Goal: Task Accomplishment & Management: Use online tool/utility

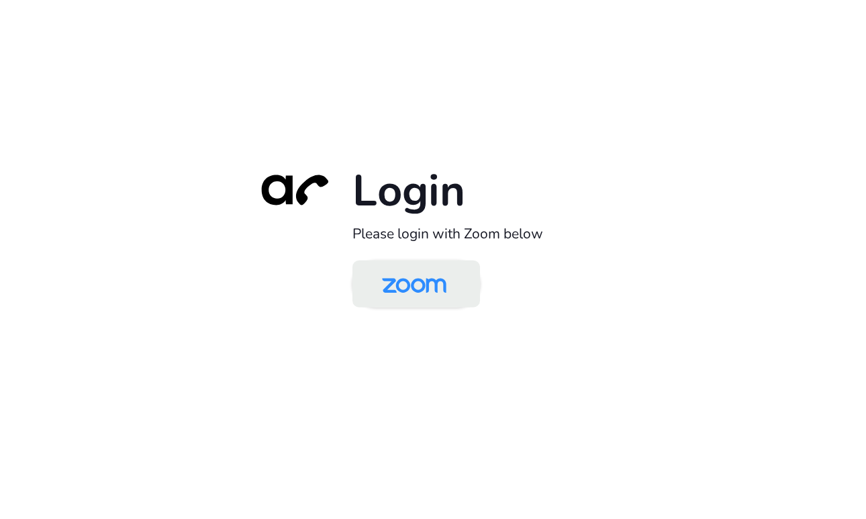
click at [414, 285] on img at bounding box center [414, 285] width 93 height 44
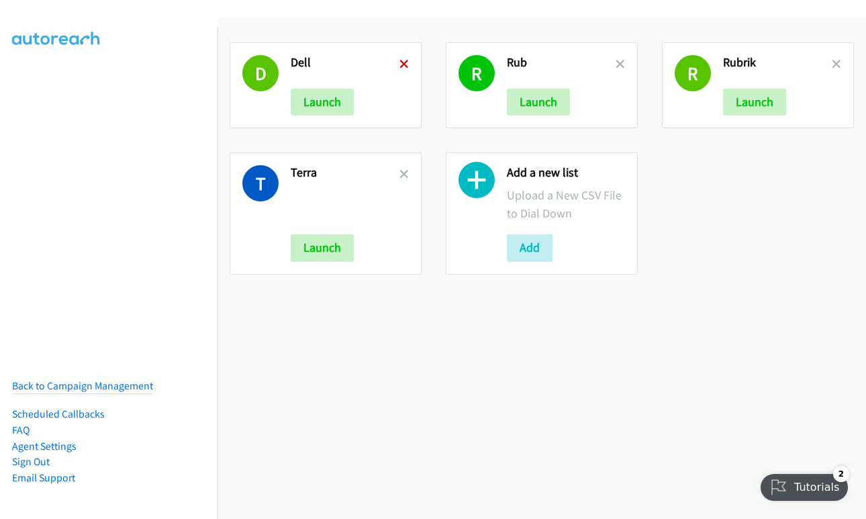
click at [402, 64] on icon at bounding box center [404, 64] width 9 height 9
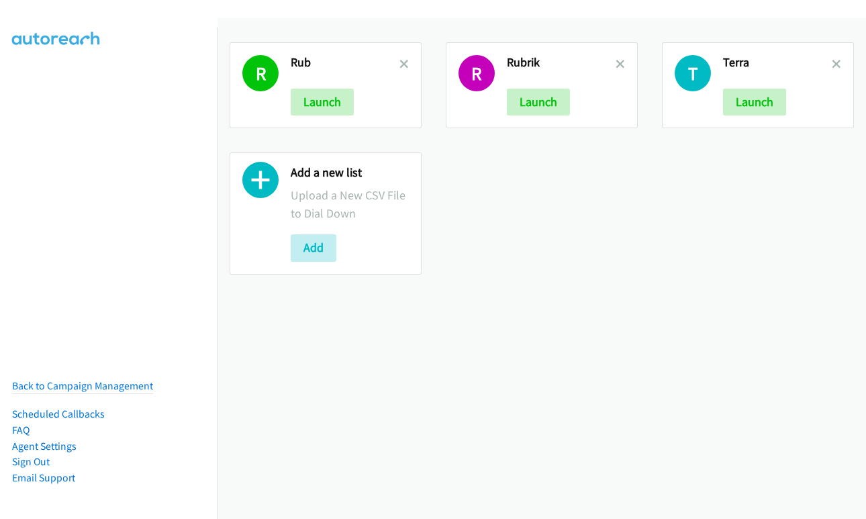
click at [402, 64] on icon at bounding box center [404, 64] width 9 height 9
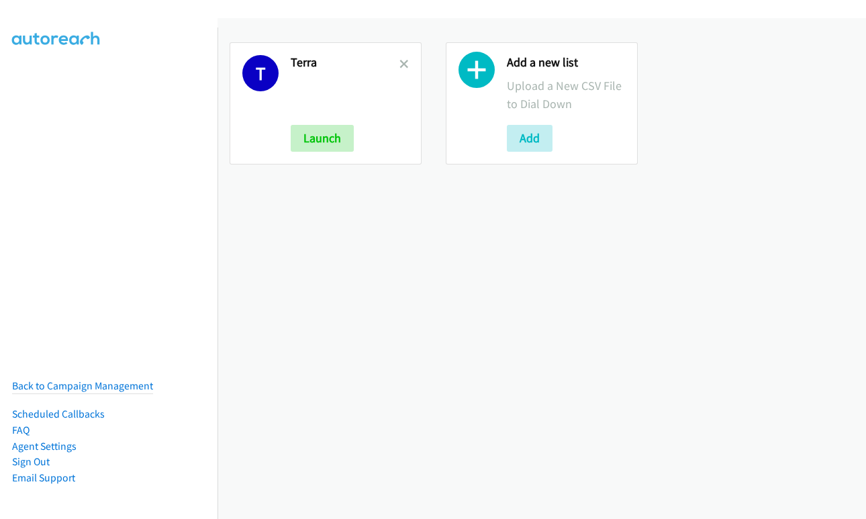
click at [402, 64] on icon at bounding box center [404, 64] width 9 height 9
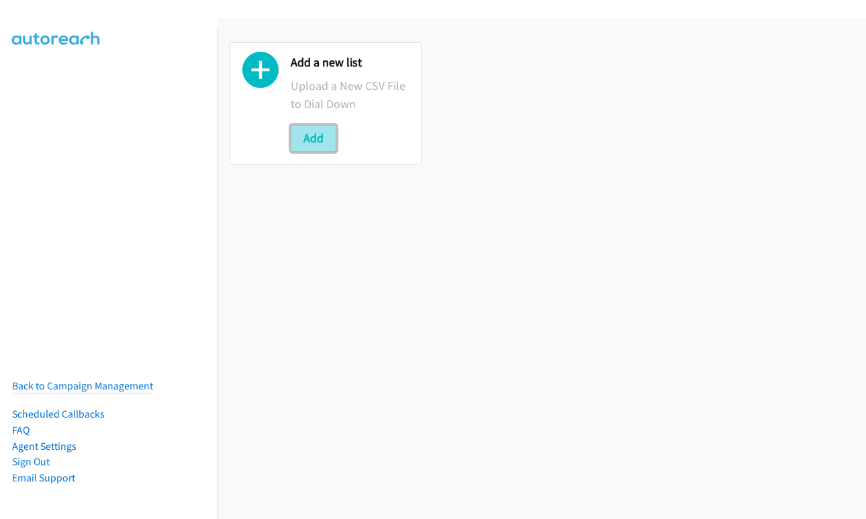
click at [299, 144] on button "Add" at bounding box center [314, 138] width 46 height 27
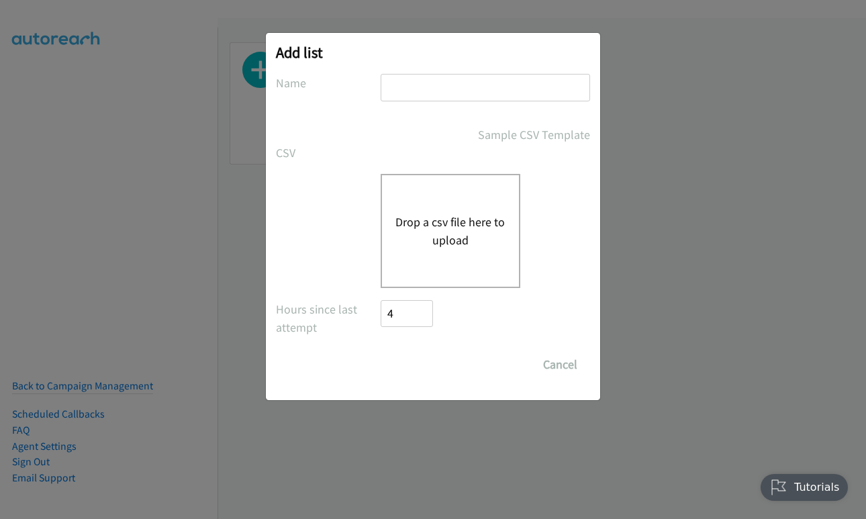
click at [427, 82] on input "text" at bounding box center [486, 88] width 210 height 28
type input "terra"
click at [451, 208] on div "Drop a csv file here to upload" at bounding box center [451, 231] width 140 height 114
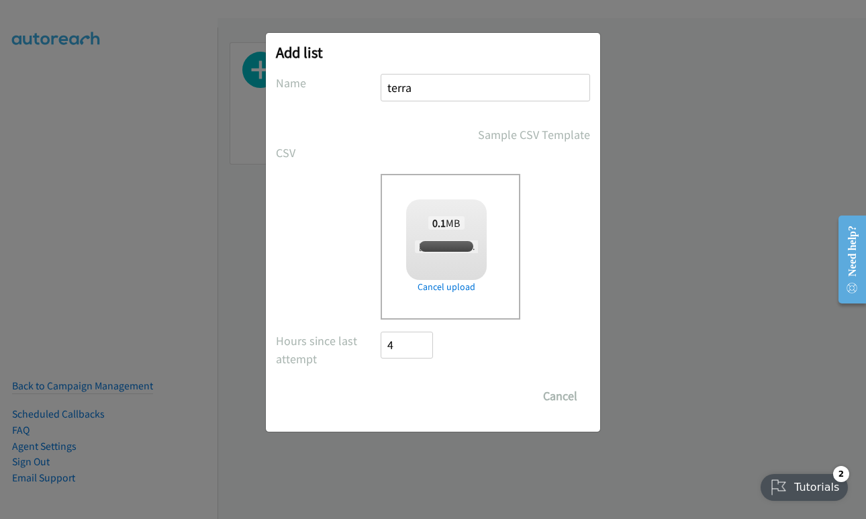
checkbox input "true"
click at [410, 384] on input "Save List" at bounding box center [416, 396] width 71 height 27
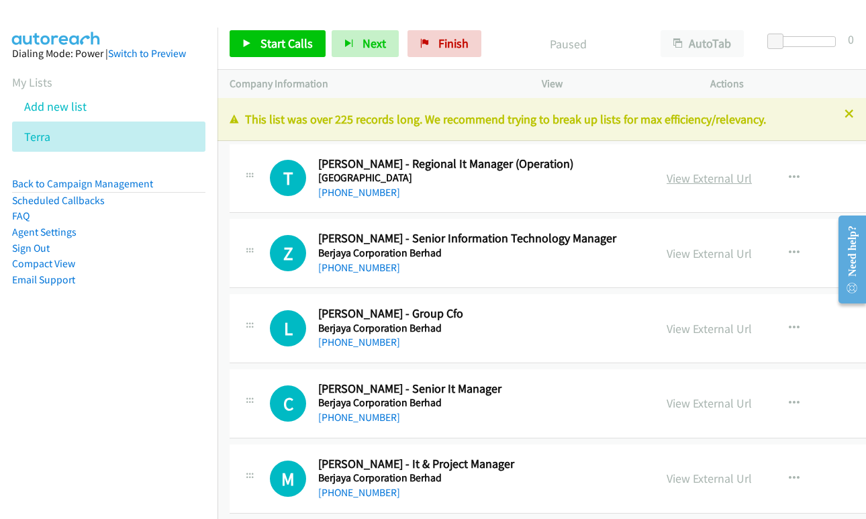
click at [694, 179] on link "View External Url" at bounding box center [709, 178] width 85 height 15
click at [258, 48] on link "Start Calls" at bounding box center [278, 43] width 96 height 27
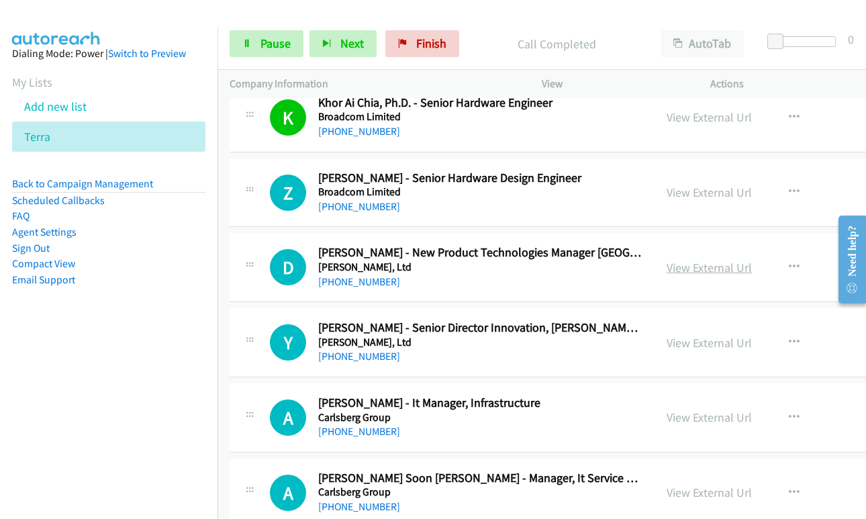
scroll to position [739, 0]
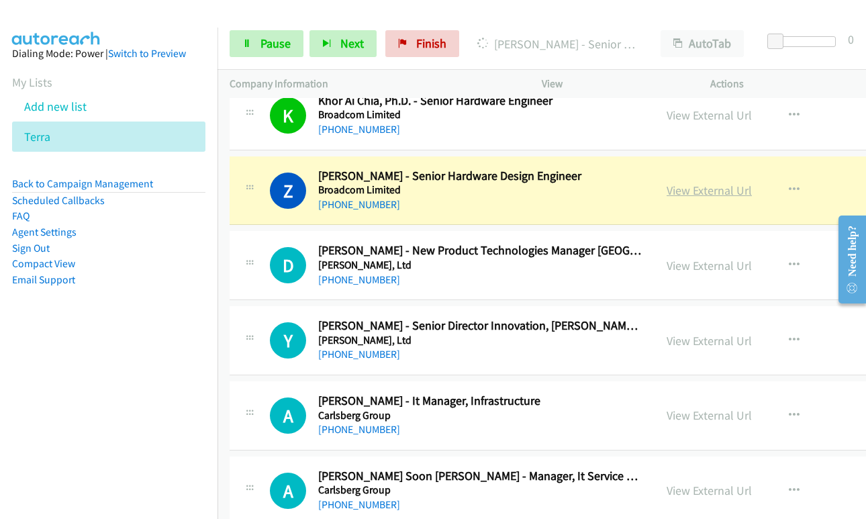
click at [683, 195] on link "View External Url" at bounding box center [709, 190] width 85 height 15
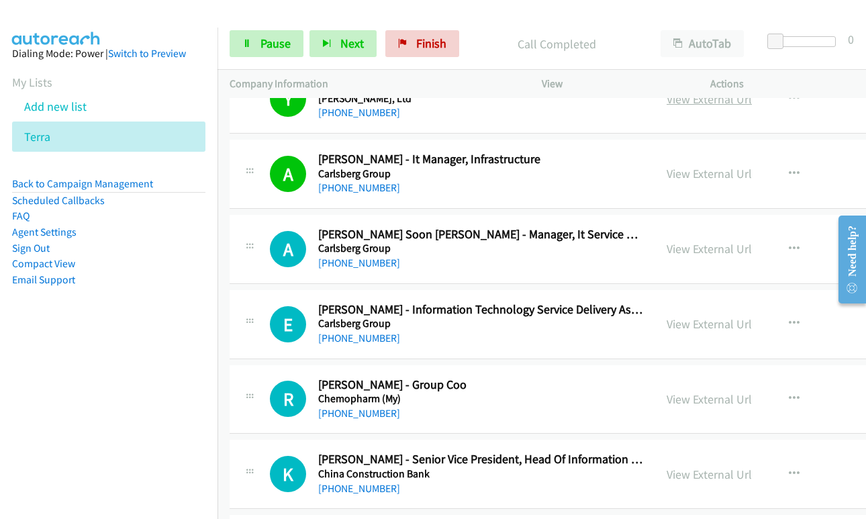
scroll to position [1007, 0]
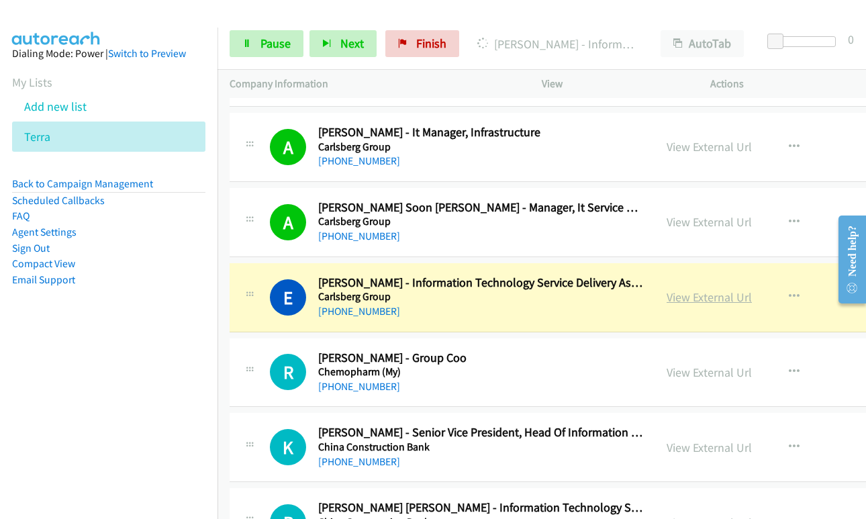
click at [698, 300] on link "View External Url" at bounding box center [709, 296] width 85 height 15
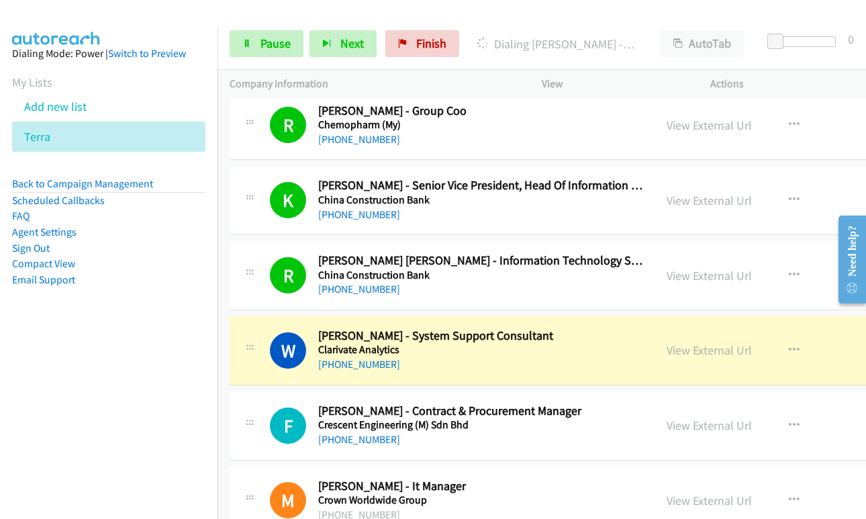
scroll to position [1410, 0]
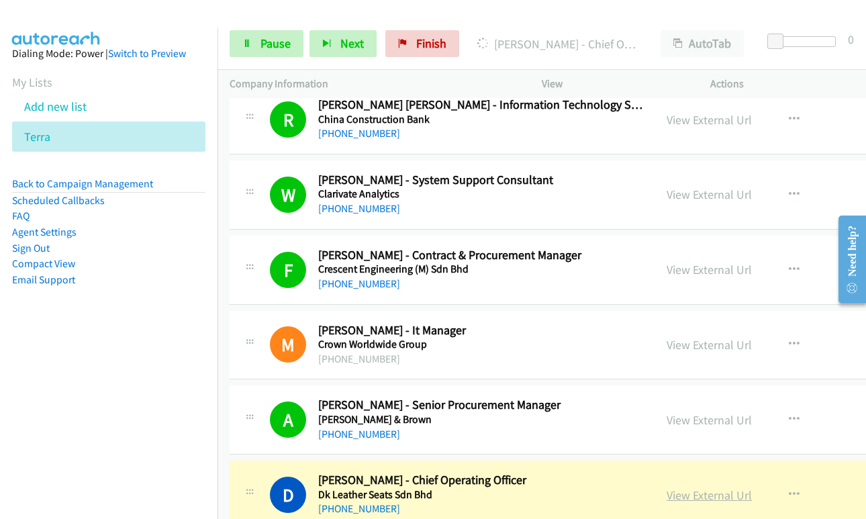
click at [714, 498] on link "View External Url" at bounding box center [709, 495] width 85 height 15
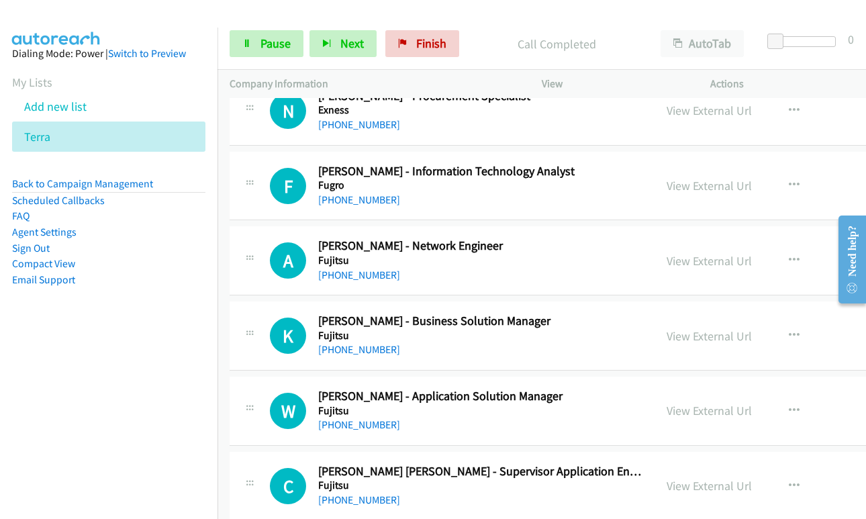
scroll to position [1948, 0]
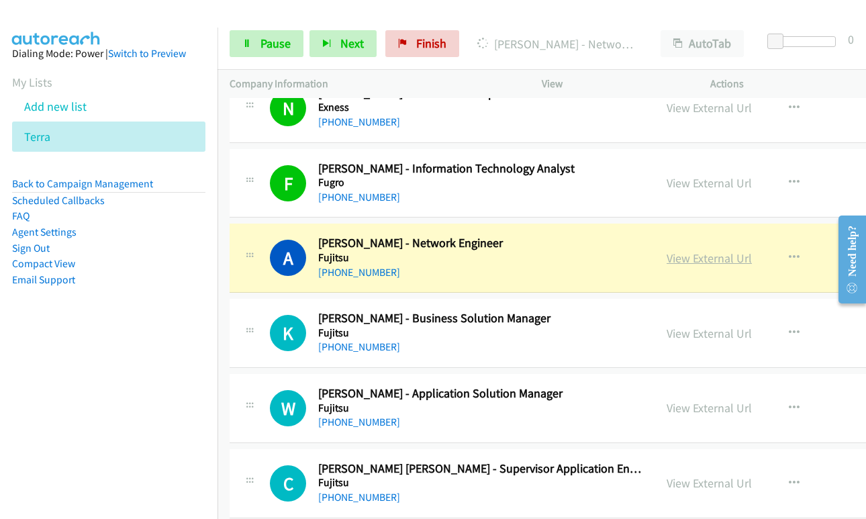
click at [690, 257] on link "View External Url" at bounding box center [709, 258] width 85 height 15
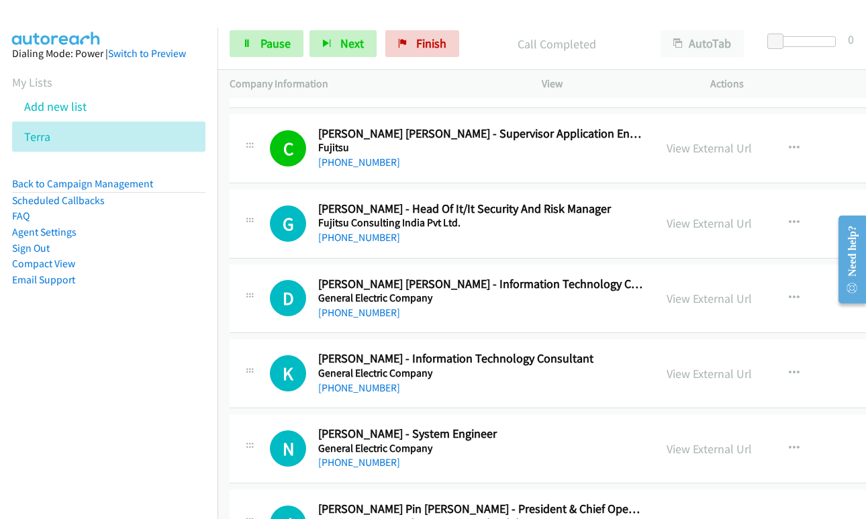
scroll to position [2284, 0]
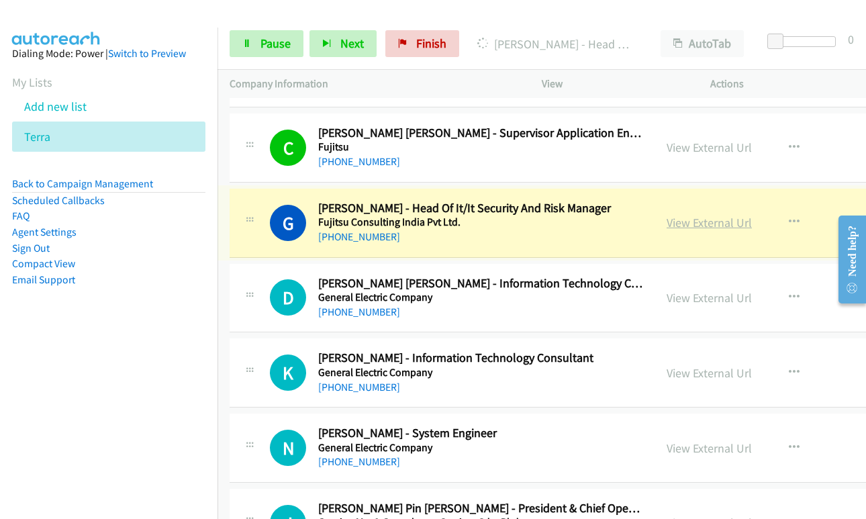
click at [700, 226] on link "View External Url" at bounding box center [709, 222] width 85 height 15
click at [256, 43] on link "Pause" at bounding box center [267, 43] width 74 height 27
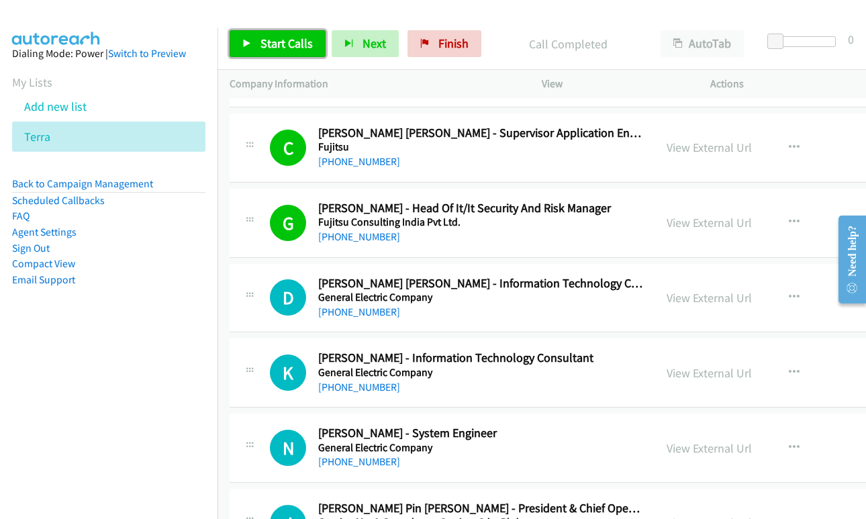
click at [284, 48] on span "Start Calls" at bounding box center [287, 43] width 52 height 15
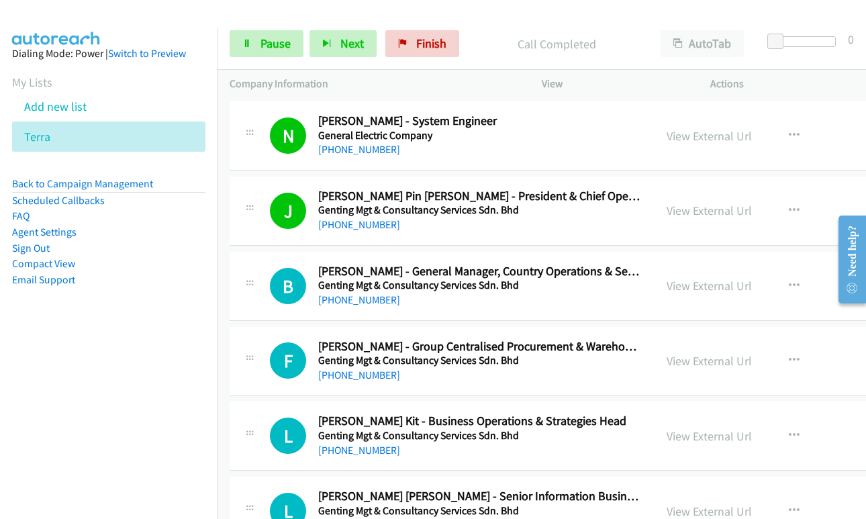
scroll to position [2619, 0]
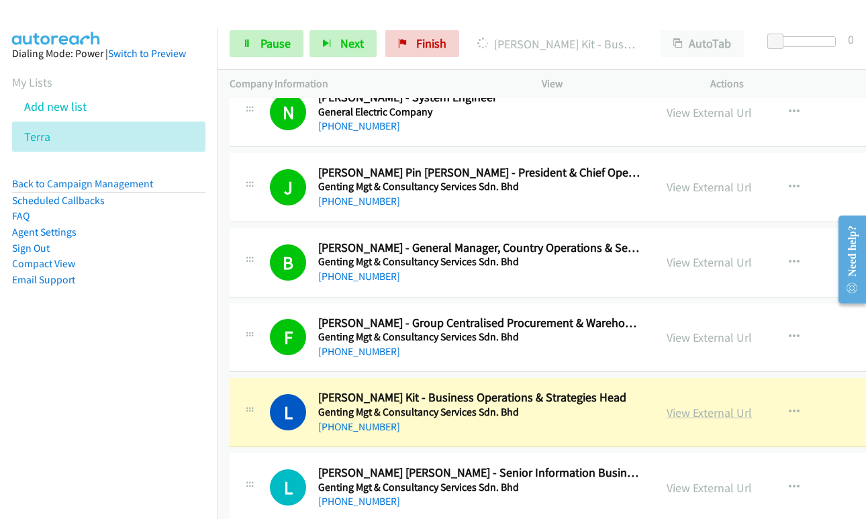
click at [696, 409] on link "View External Url" at bounding box center [709, 412] width 85 height 15
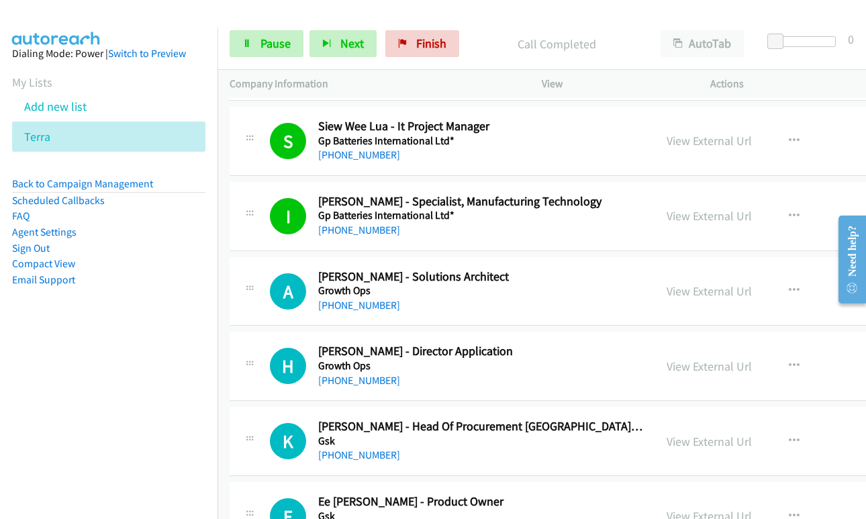
scroll to position [3089, 0]
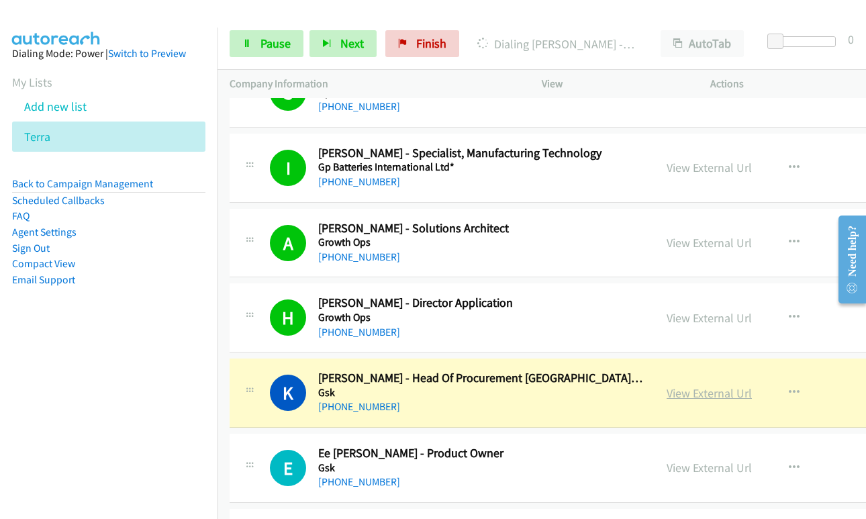
click at [711, 391] on link "View External Url" at bounding box center [709, 393] width 85 height 15
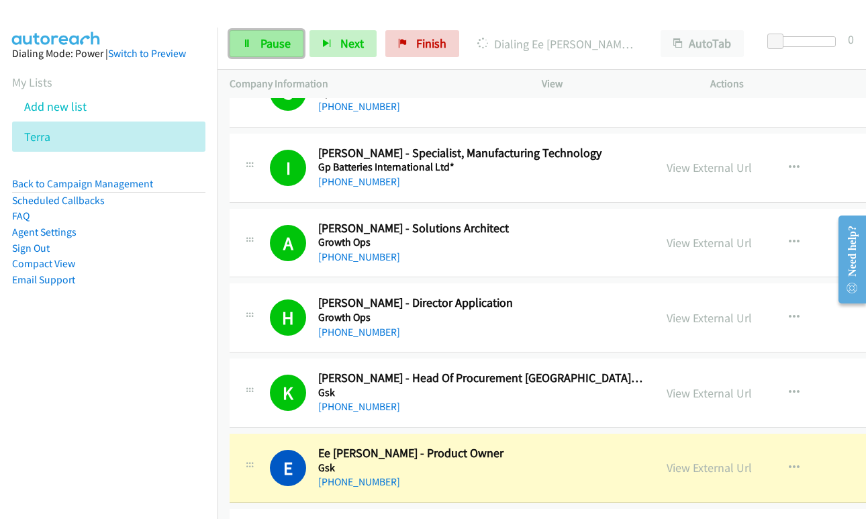
click at [268, 50] on span "Pause" at bounding box center [276, 43] width 30 height 15
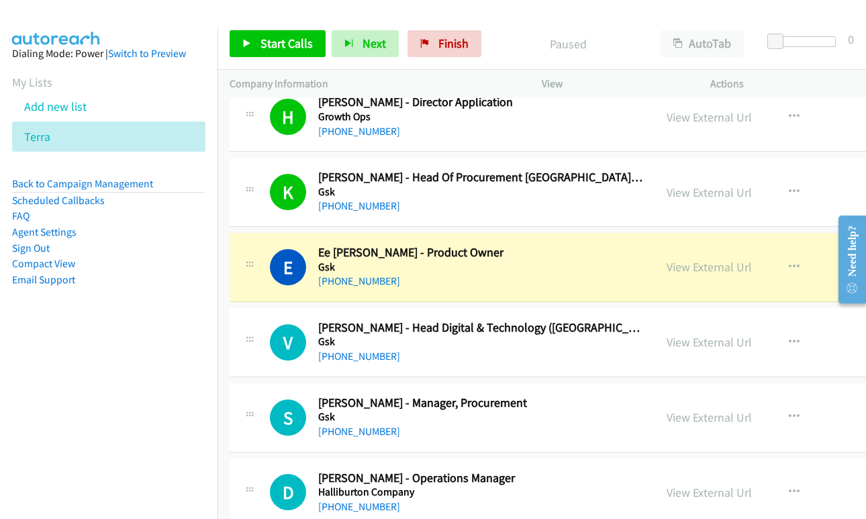
scroll to position [3291, 0]
click at [696, 264] on link "View External Url" at bounding box center [709, 266] width 85 height 15
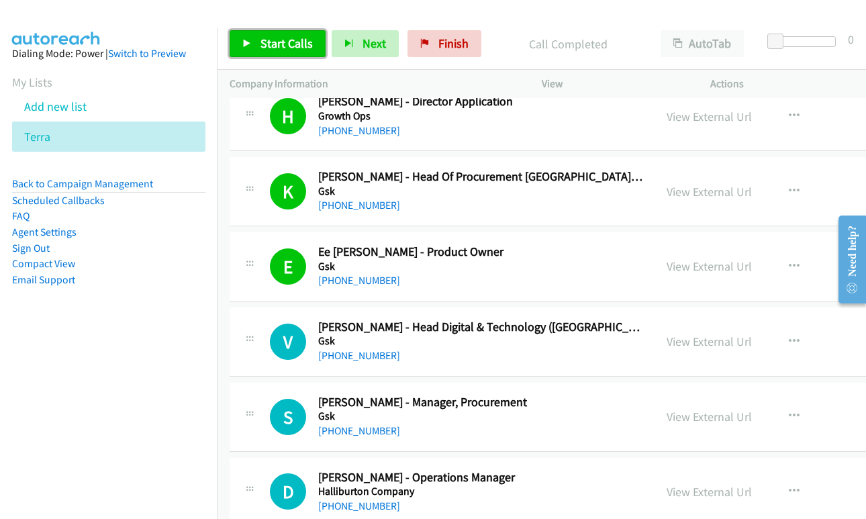
click at [281, 40] on span "Start Calls" at bounding box center [287, 43] width 52 height 15
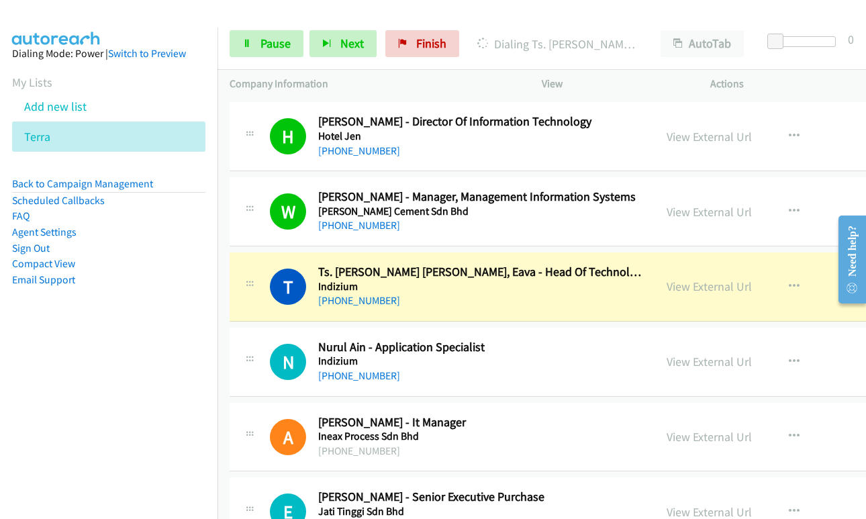
scroll to position [4164, 0]
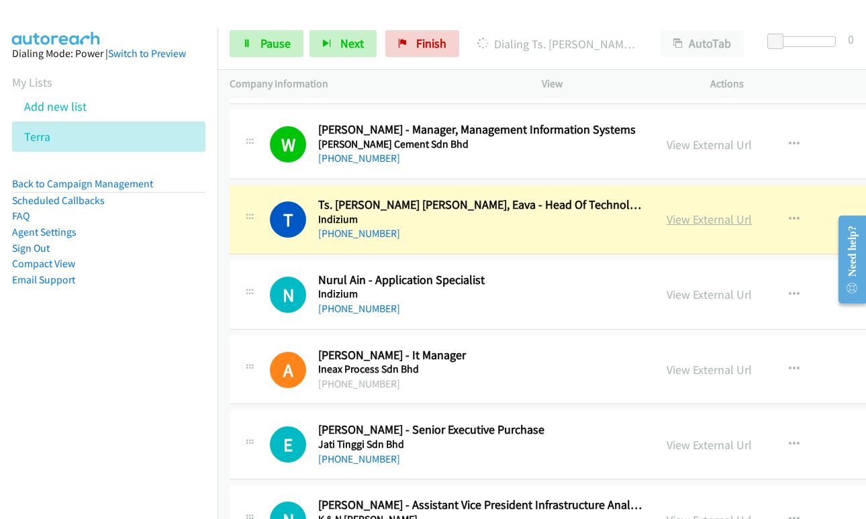
click at [682, 220] on link "View External Url" at bounding box center [709, 219] width 85 height 15
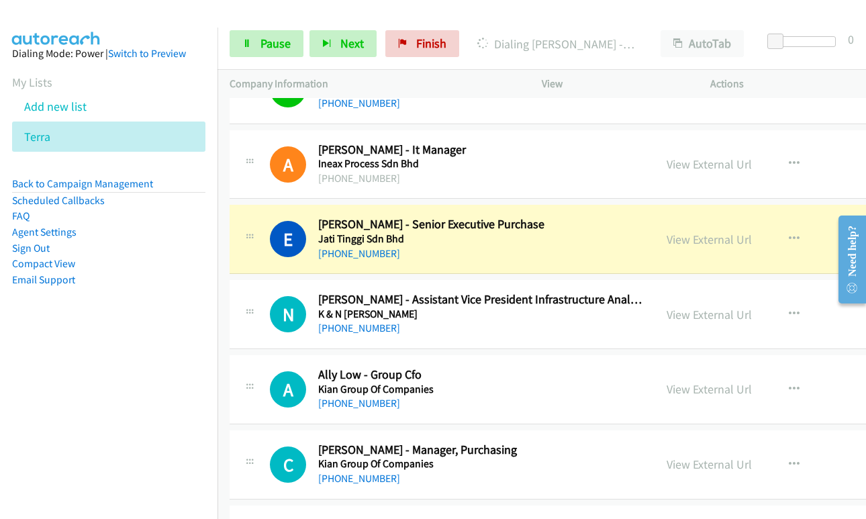
scroll to position [4433, 0]
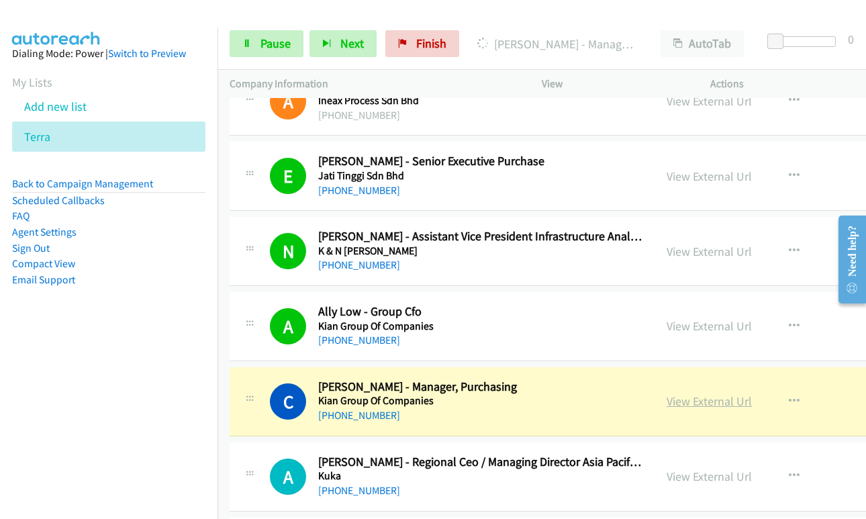
click at [678, 402] on link "View External Url" at bounding box center [709, 401] width 85 height 15
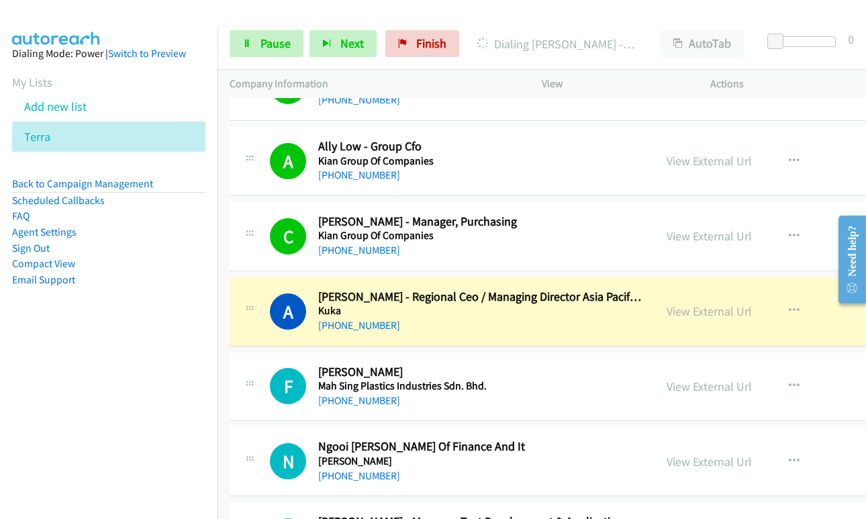
scroll to position [4634, 0]
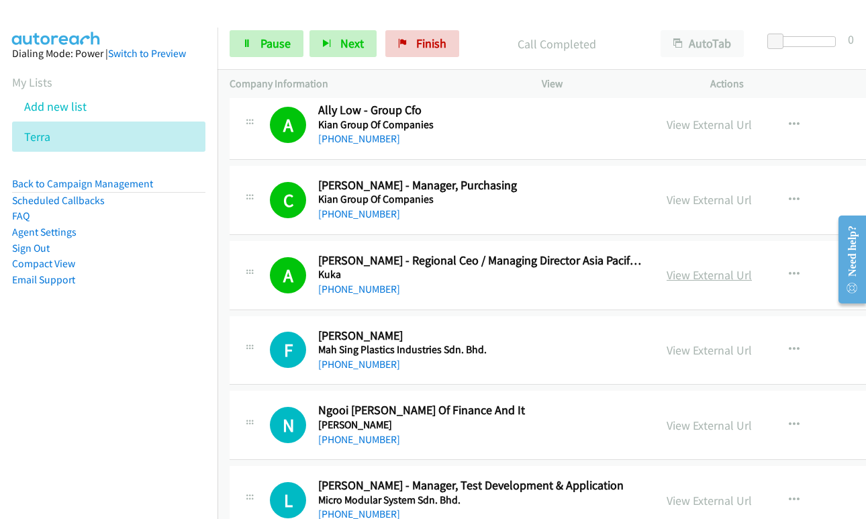
click at [688, 273] on link "View External Url" at bounding box center [709, 274] width 85 height 15
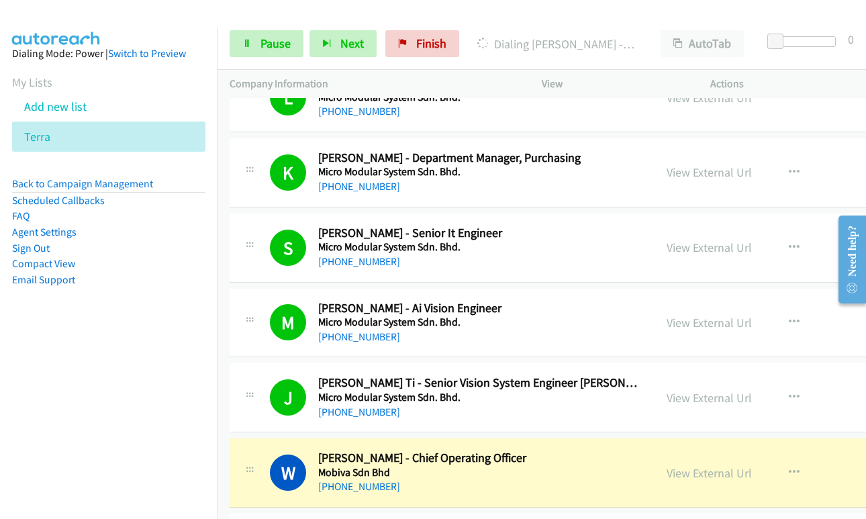
scroll to position [5104, 0]
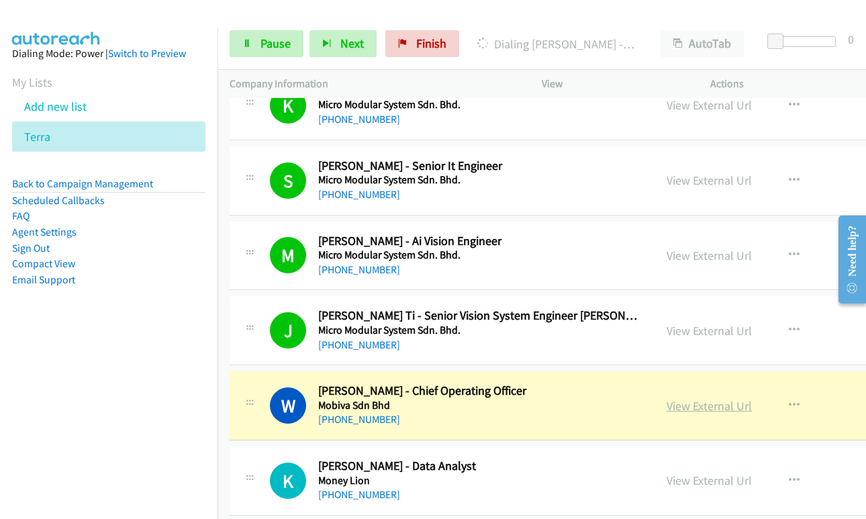
click at [685, 411] on link "View External Url" at bounding box center [709, 405] width 85 height 15
click at [251, 44] on icon at bounding box center [246, 44] width 9 height 9
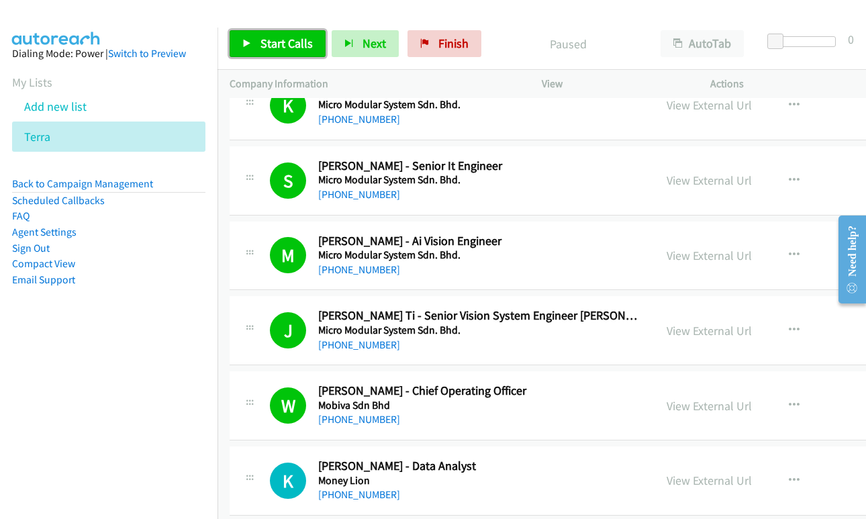
click at [277, 54] on link "Start Calls" at bounding box center [278, 43] width 96 height 27
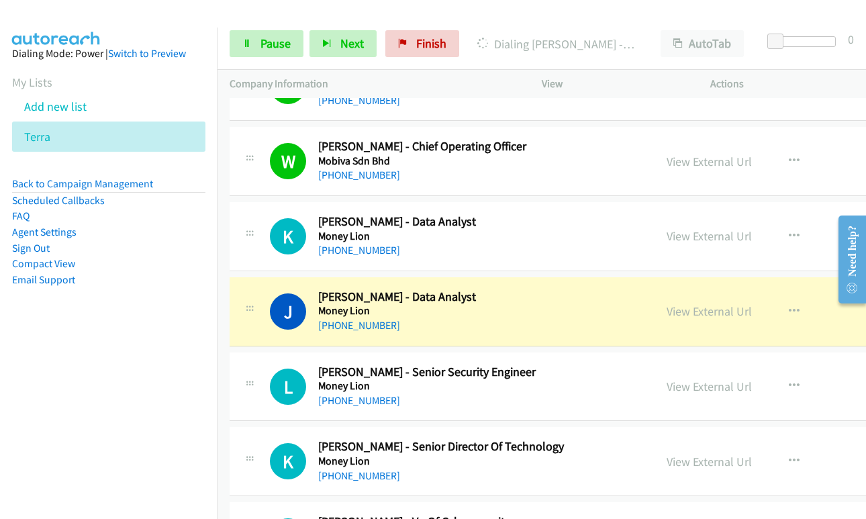
scroll to position [5373, 0]
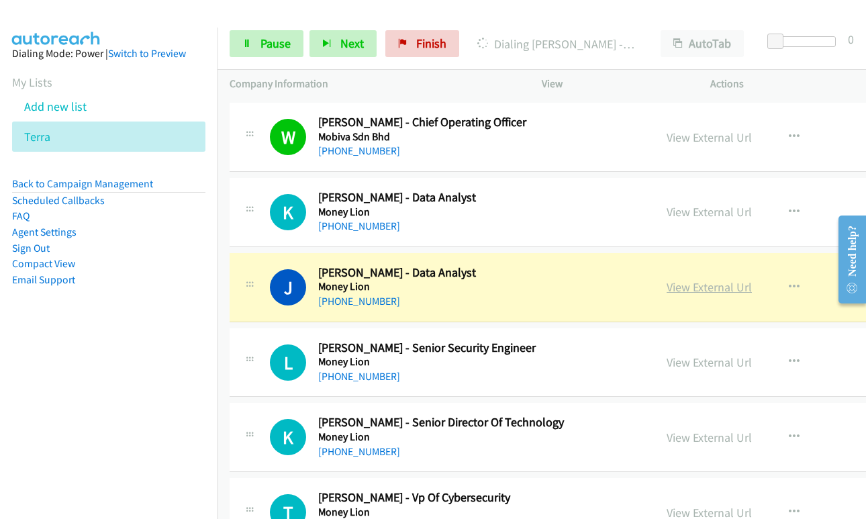
click at [676, 287] on link "View External Url" at bounding box center [709, 286] width 85 height 15
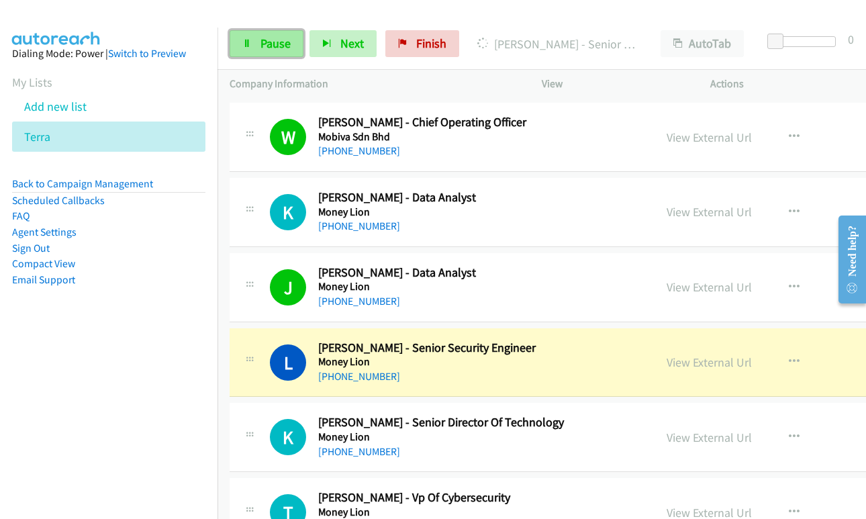
click at [265, 42] on span "Pause" at bounding box center [276, 43] width 30 height 15
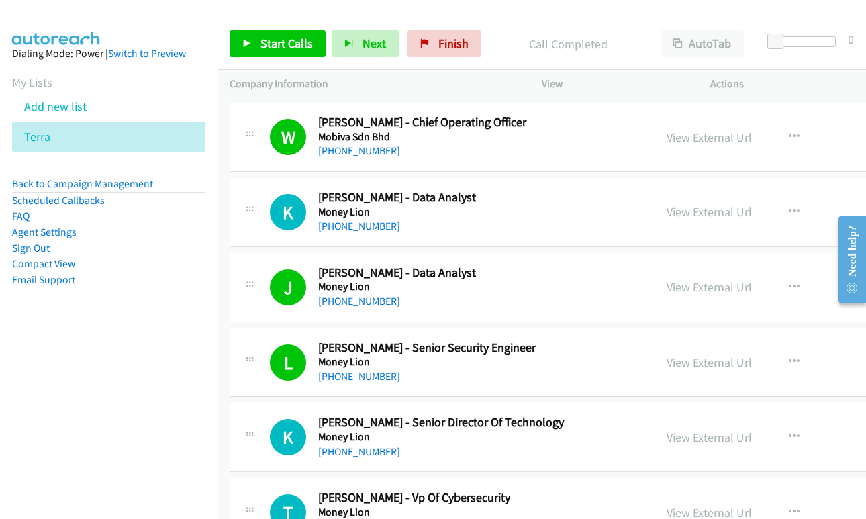
click at [549, 18] on div "Start Calls Pause Next Finish Call Completed AutoTab AutoTab 0" at bounding box center [542, 44] width 649 height 52
click at [274, 42] on span "Start Calls" at bounding box center [287, 43] width 52 height 15
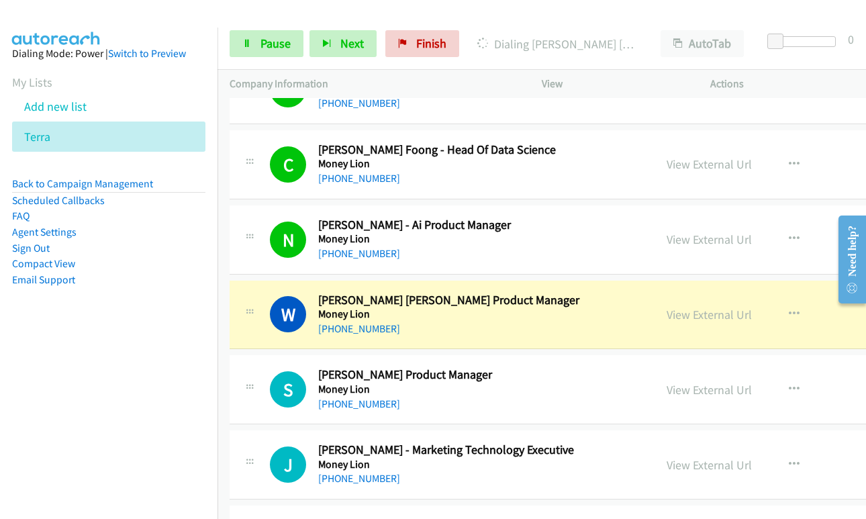
scroll to position [6045, 0]
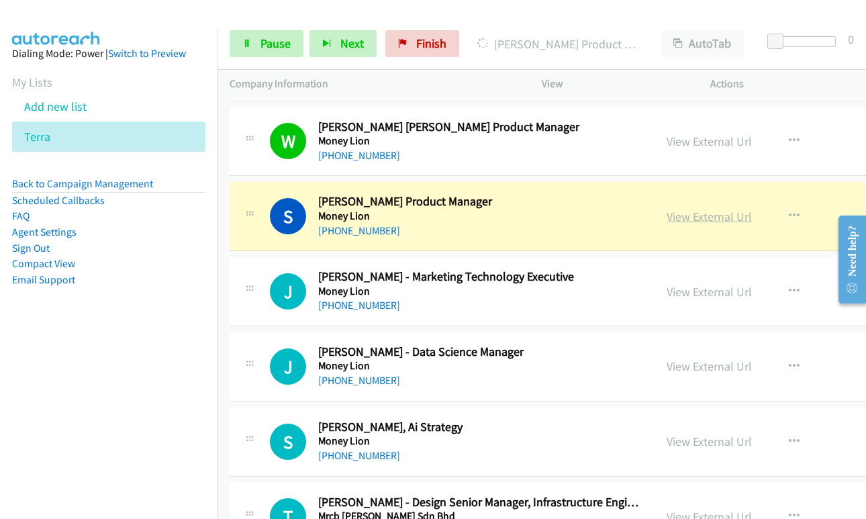
click at [668, 218] on link "View External Url" at bounding box center [709, 216] width 85 height 15
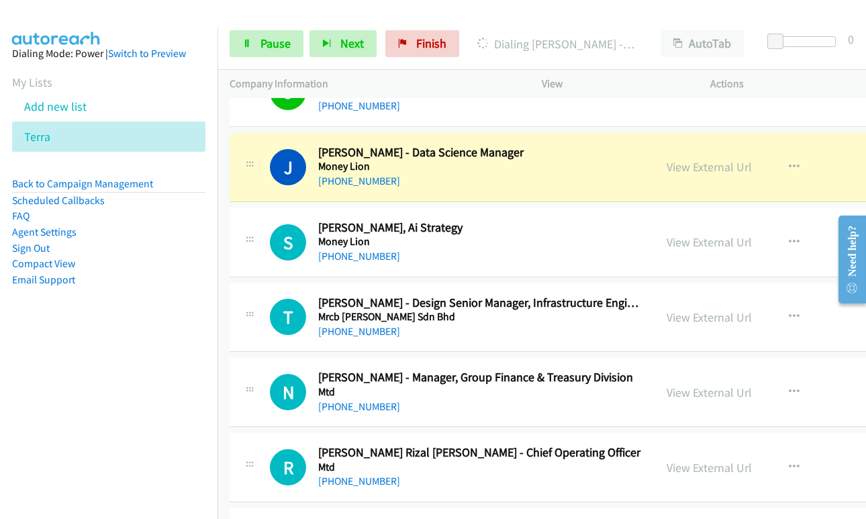
scroll to position [6246, 0]
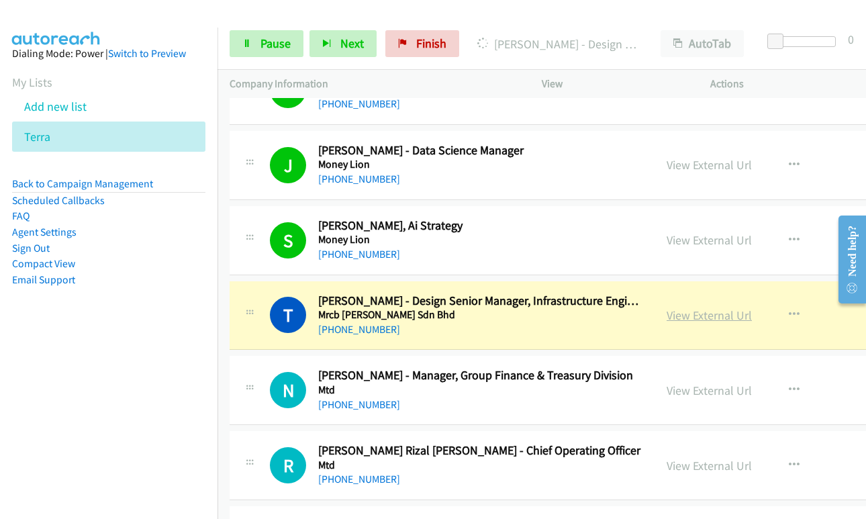
click at [668, 319] on link "View External Url" at bounding box center [709, 315] width 85 height 15
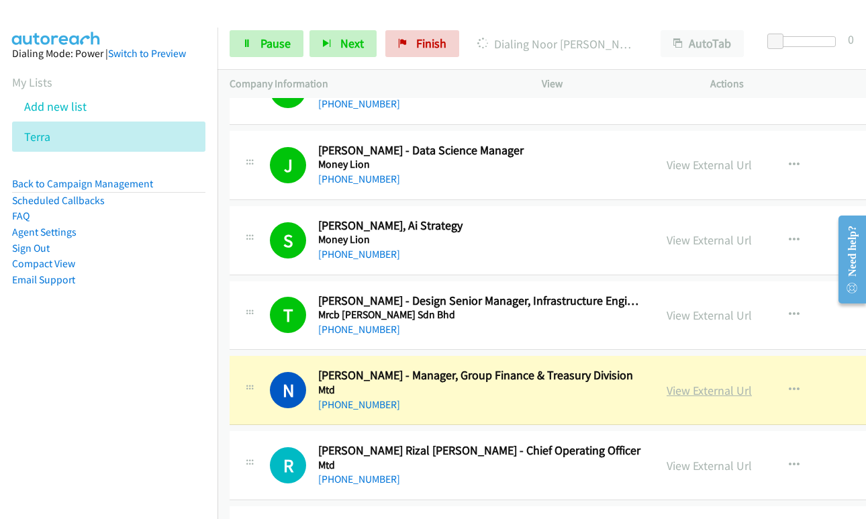
click at [705, 383] on link "View External Url" at bounding box center [709, 390] width 85 height 15
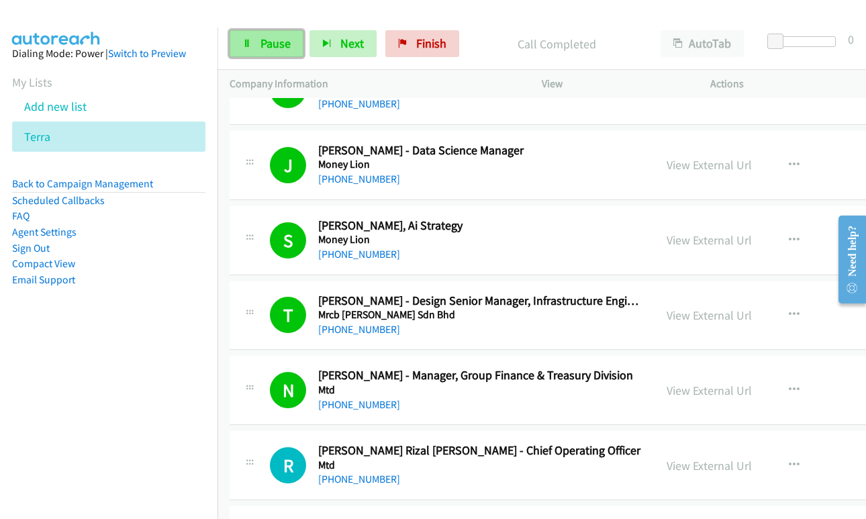
click at [248, 49] on link "Pause" at bounding box center [267, 43] width 74 height 27
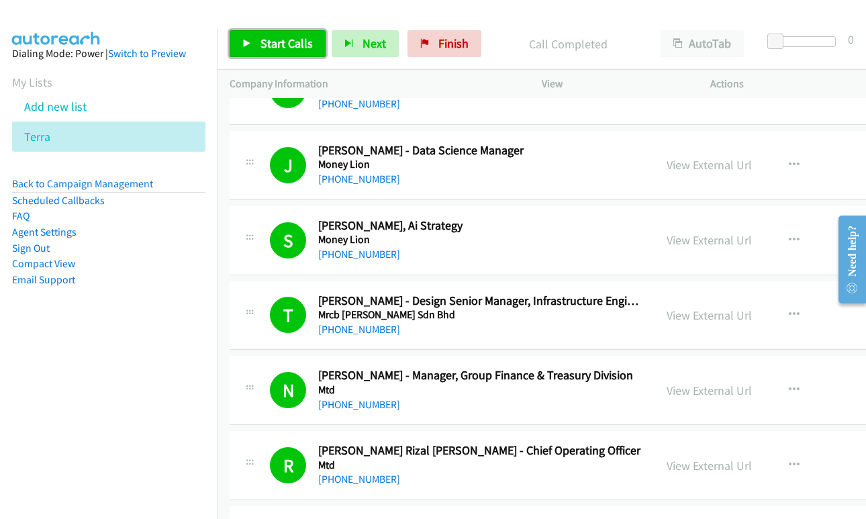
click at [279, 48] on span "Start Calls" at bounding box center [287, 43] width 52 height 15
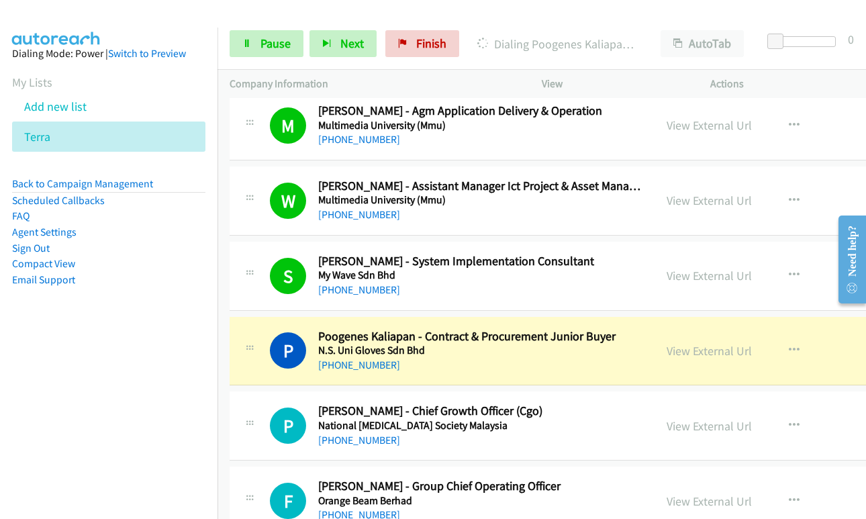
scroll to position [7052, 0]
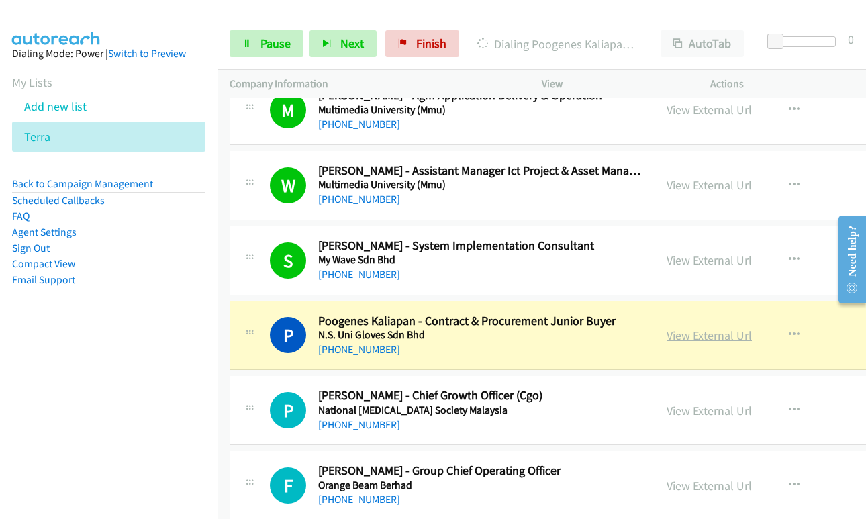
click at [687, 337] on link "View External Url" at bounding box center [709, 335] width 85 height 15
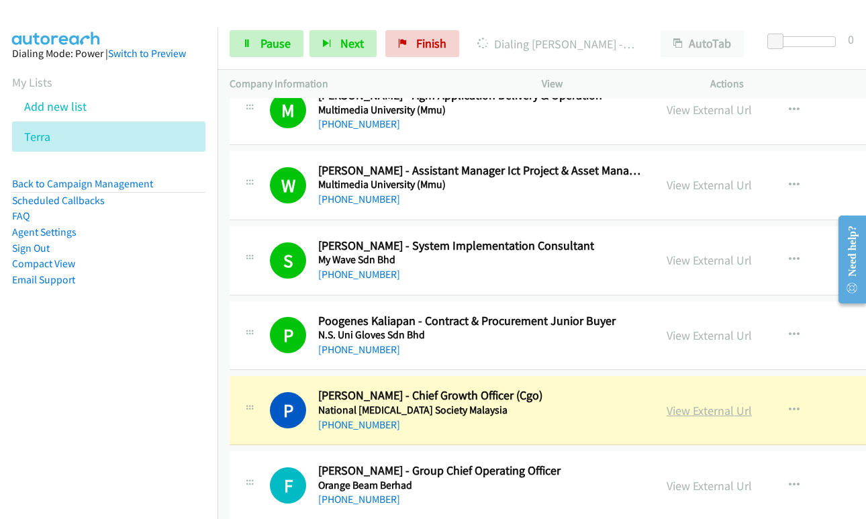
click at [696, 404] on link "View External Url" at bounding box center [709, 410] width 85 height 15
click at [257, 46] on link "Pause" at bounding box center [267, 43] width 74 height 27
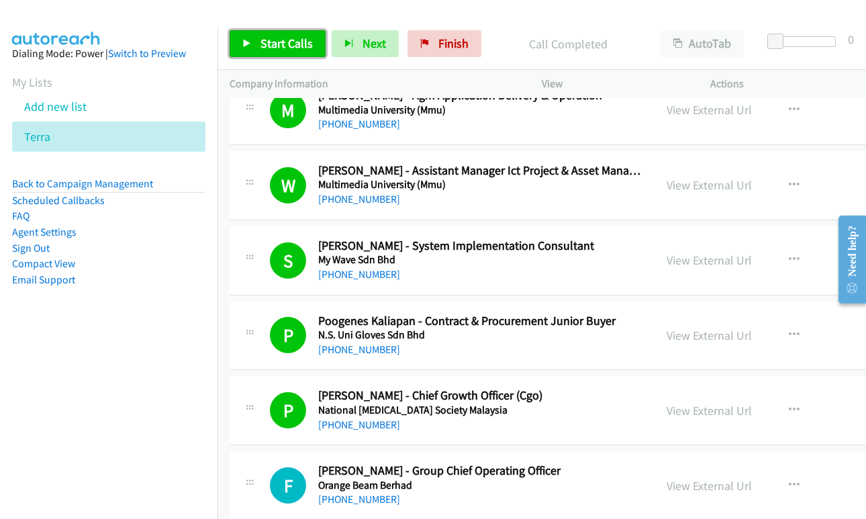
click at [271, 40] on span "Start Calls" at bounding box center [287, 43] width 52 height 15
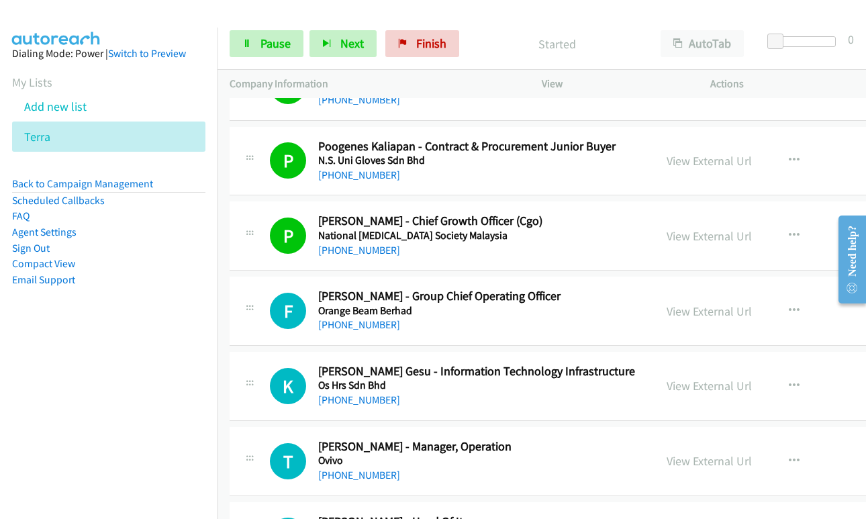
scroll to position [7254, 0]
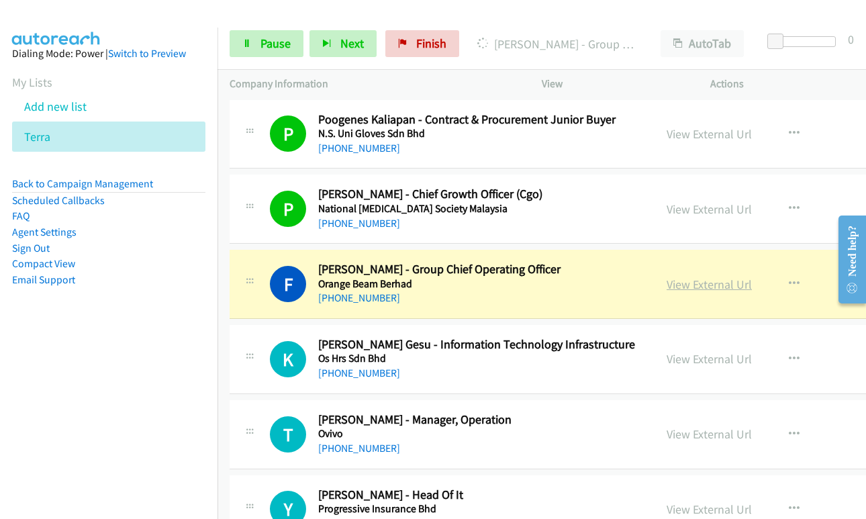
drag, startPoint x: 706, startPoint y: 287, endPoint x: 705, endPoint y: 278, distance: 8.8
click at [705, 287] on link "View External Url" at bounding box center [709, 284] width 85 height 15
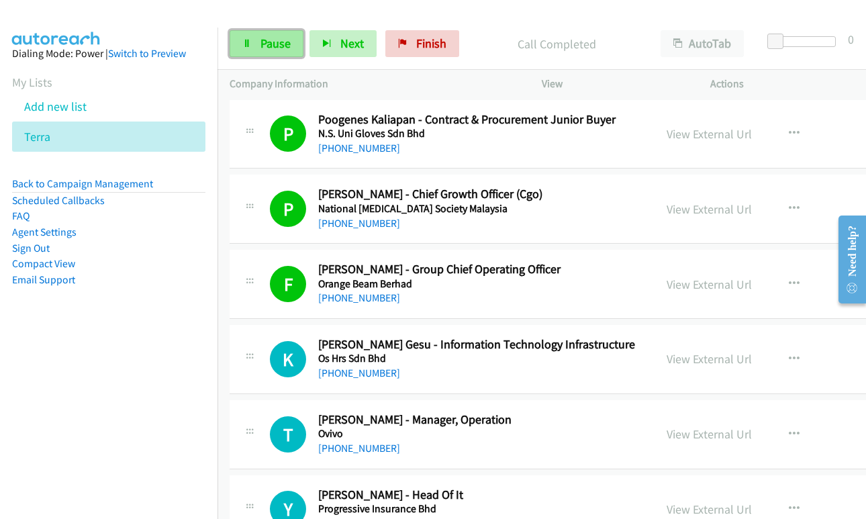
click at [244, 48] on link "Pause" at bounding box center [267, 43] width 74 height 27
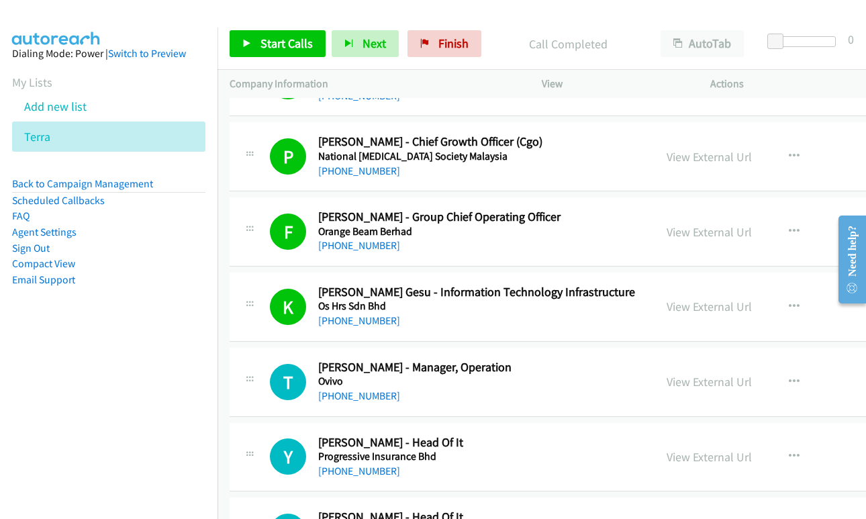
scroll to position [7321, 0]
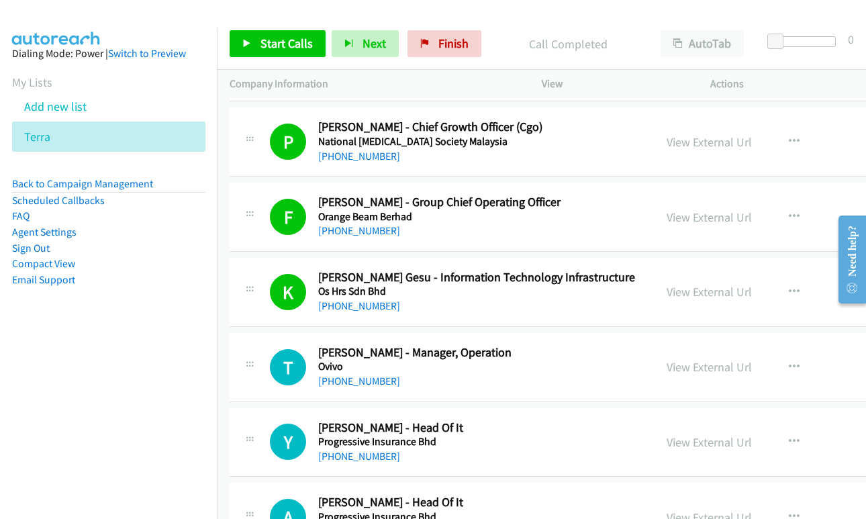
click at [769, 12] on div at bounding box center [427, 26] width 854 height 52
click at [592, 17] on div at bounding box center [427, 26] width 854 height 52
click at [516, 27] on div "Start Calls Pause Next Finish Call Completed AutoTab AutoTab 0" at bounding box center [542, 44] width 649 height 52
click at [512, 25] on div "Start Calls Pause Next Finish Call Completed AutoTab AutoTab 0" at bounding box center [542, 44] width 649 height 52
click at [635, 21] on div "Start Calls Pause Next Finish Call Completed AutoTab AutoTab 0" at bounding box center [542, 44] width 649 height 52
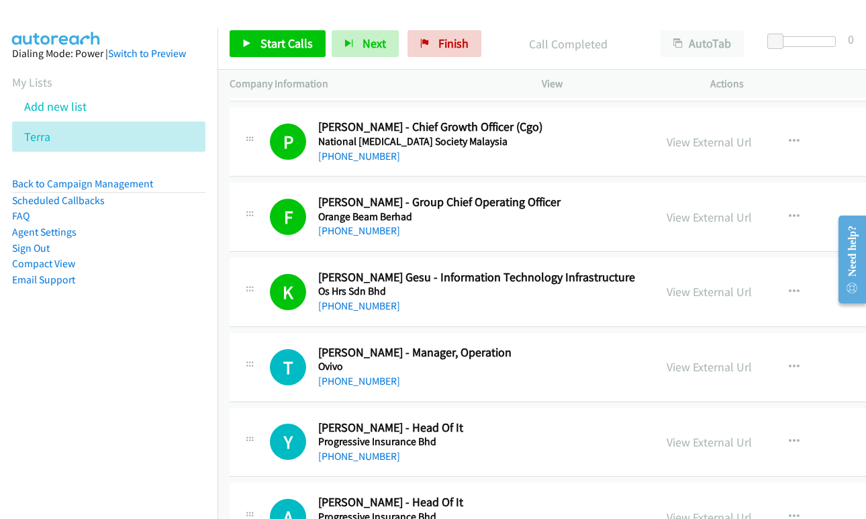
click at [549, 16] on div at bounding box center [427, 26] width 854 height 52
click at [234, 11] on div at bounding box center [427, 26] width 854 height 52
click at [641, 17] on div at bounding box center [427, 26] width 854 height 52
click at [259, 50] on link "Start Calls" at bounding box center [278, 43] width 96 height 27
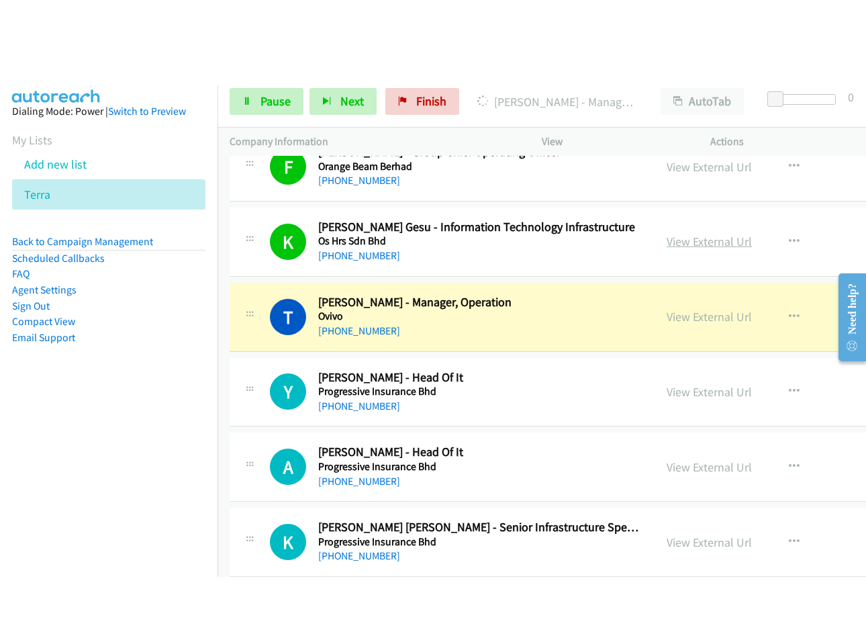
scroll to position [7455, 0]
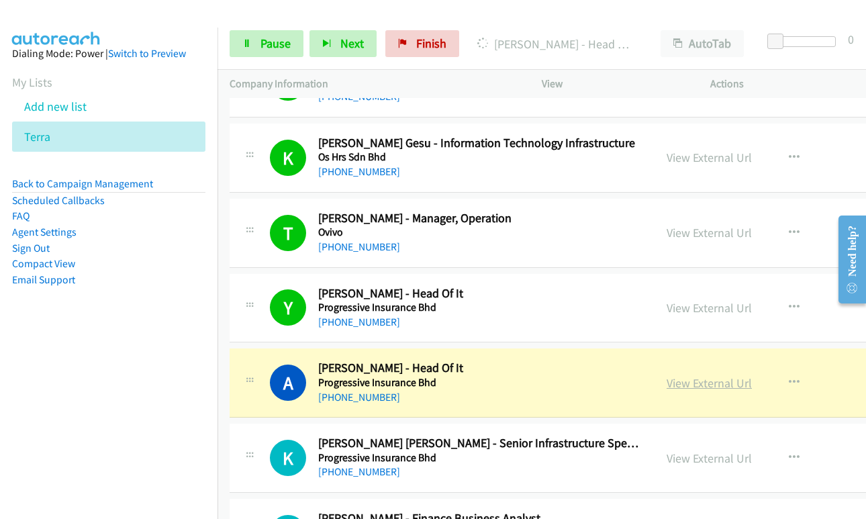
click at [688, 381] on link "View External Url" at bounding box center [709, 382] width 85 height 15
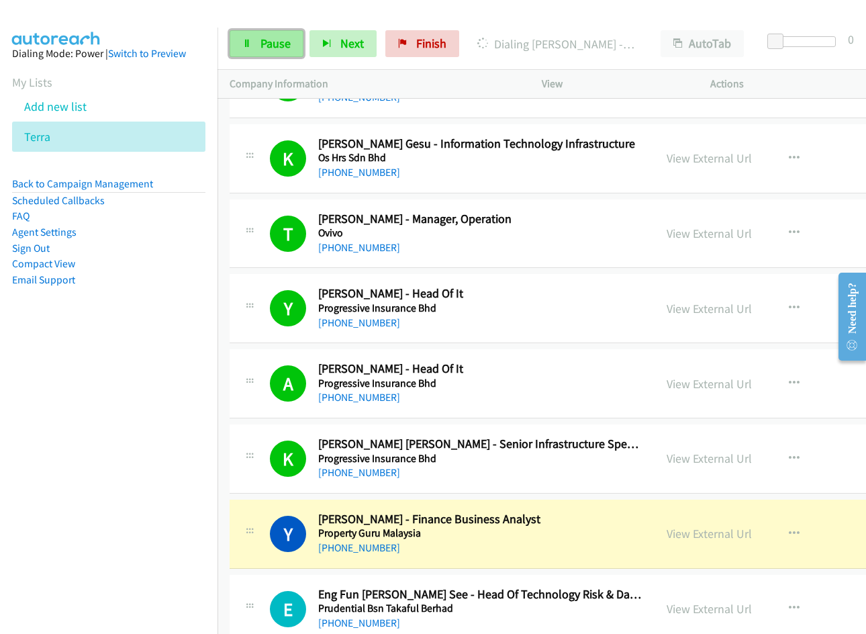
click at [273, 50] on span "Pause" at bounding box center [276, 43] width 30 height 15
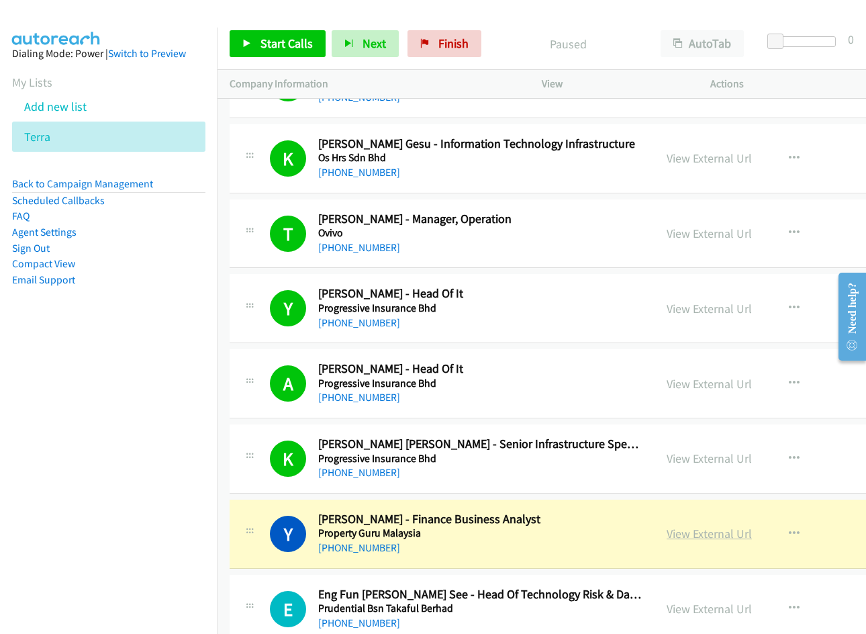
click at [703, 518] on link "View External Url" at bounding box center [709, 533] width 85 height 15
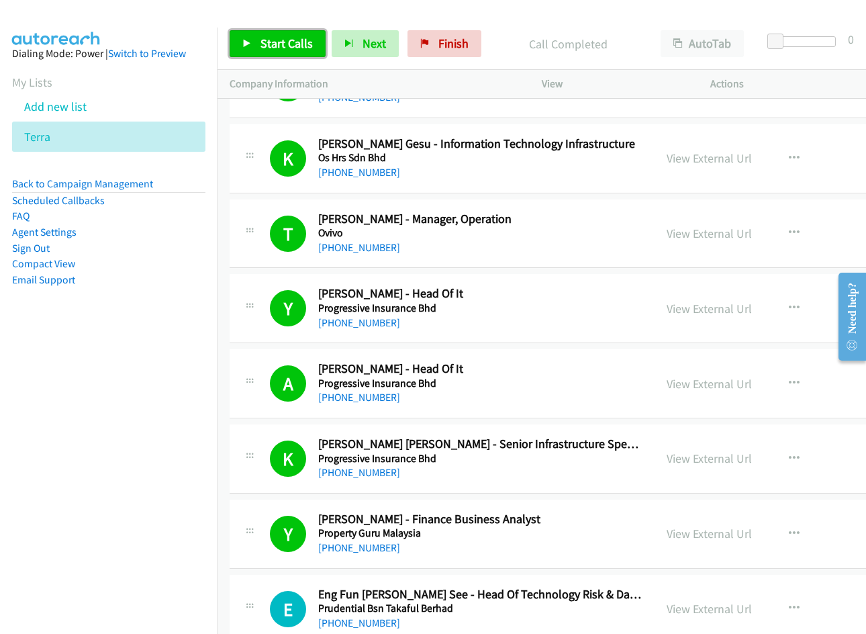
click at [278, 52] on link "Start Calls" at bounding box center [278, 43] width 96 height 27
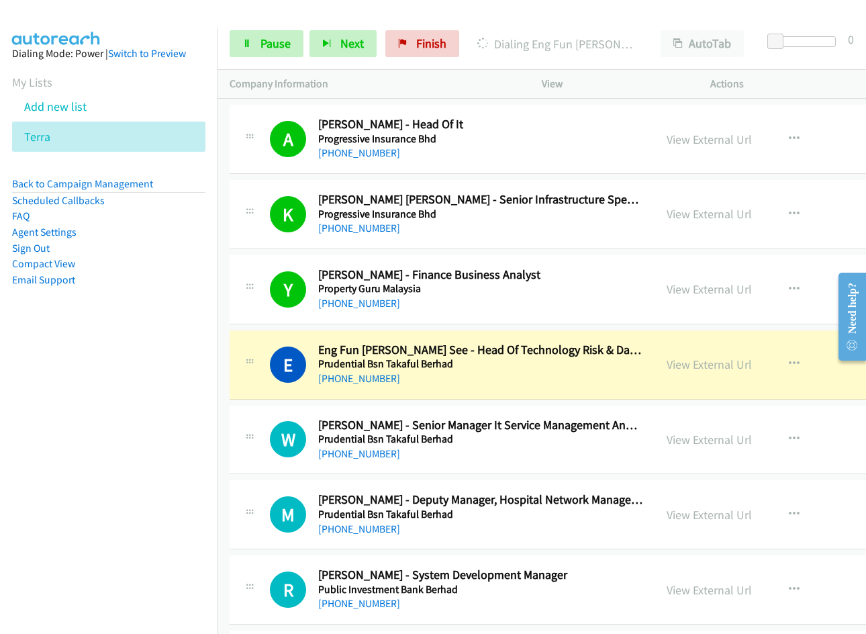
scroll to position [7724, 0]
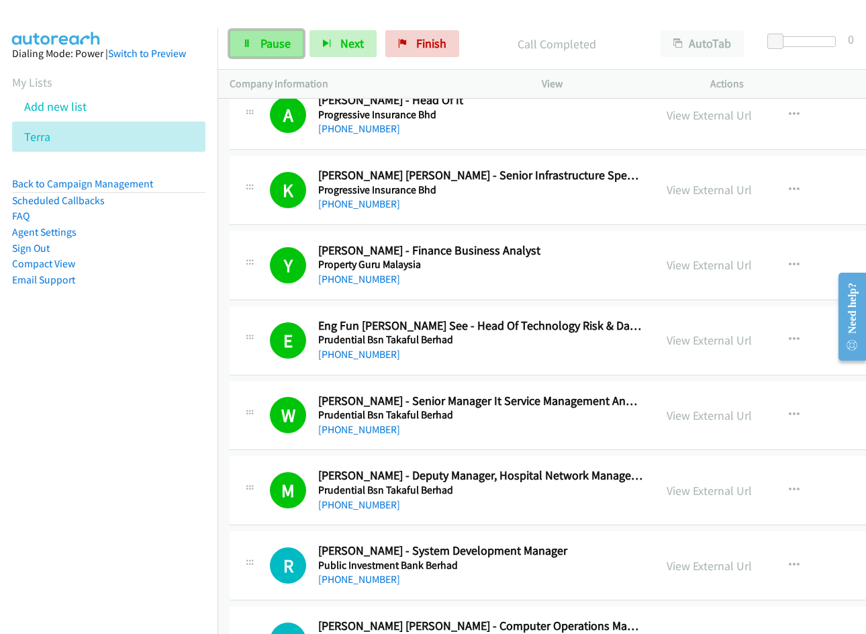
click at [262, 56] on link "Pause" at bounding box center [267, 43] width 74 height 27
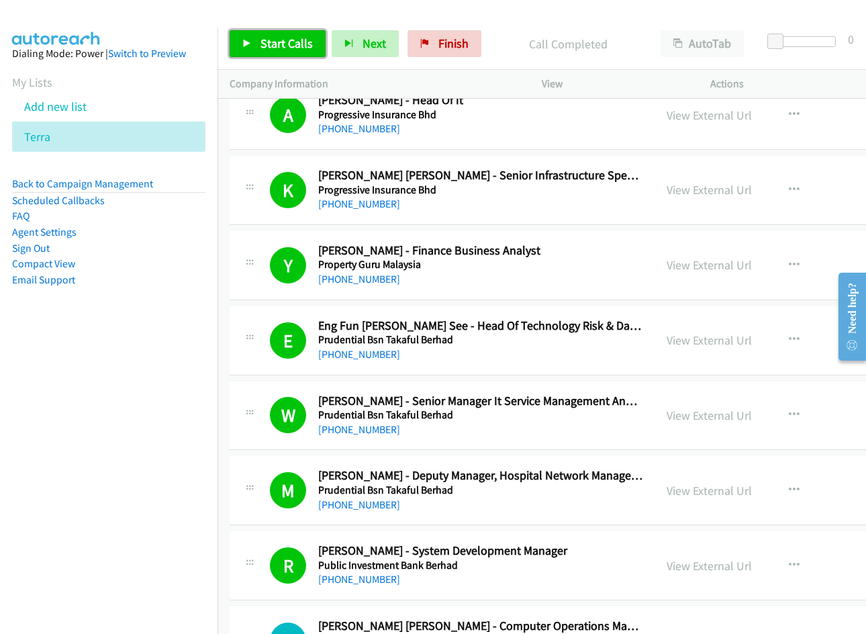
click at [260, 52] on link "Start Calls" at bounding box center [278, 43] width 96 height 27
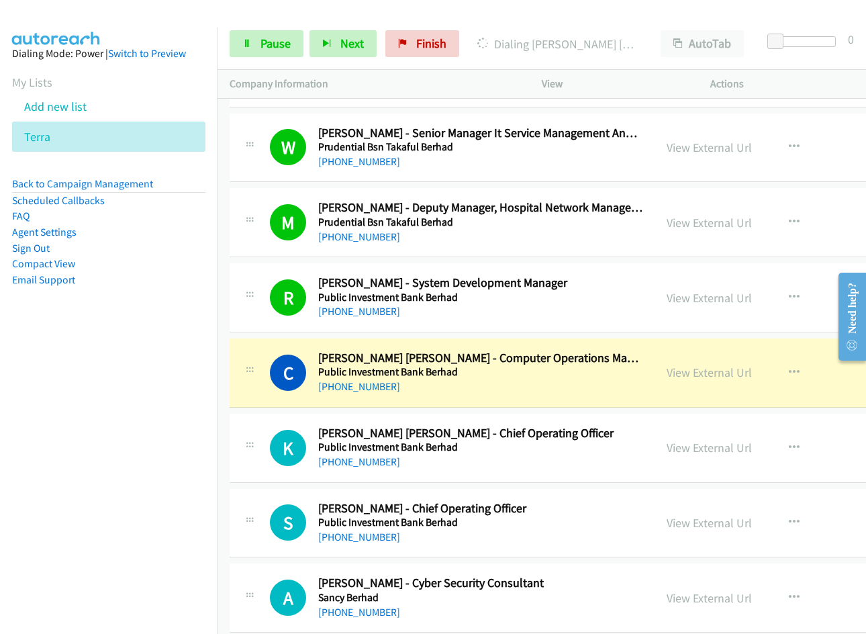
scroll to position [8060, 0]
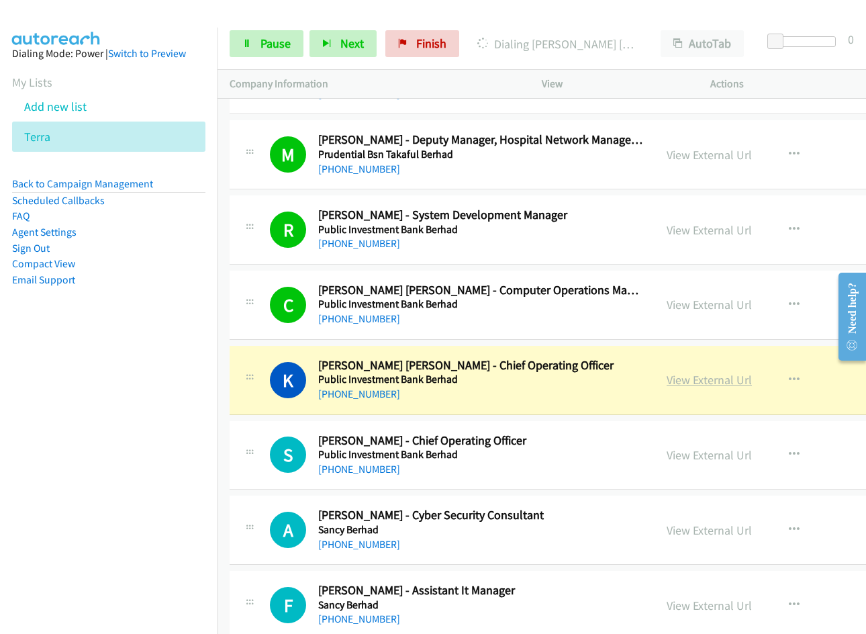
click at [694, 384] on link "View External Url" at bounding box center [709, 379] width 85 height 15
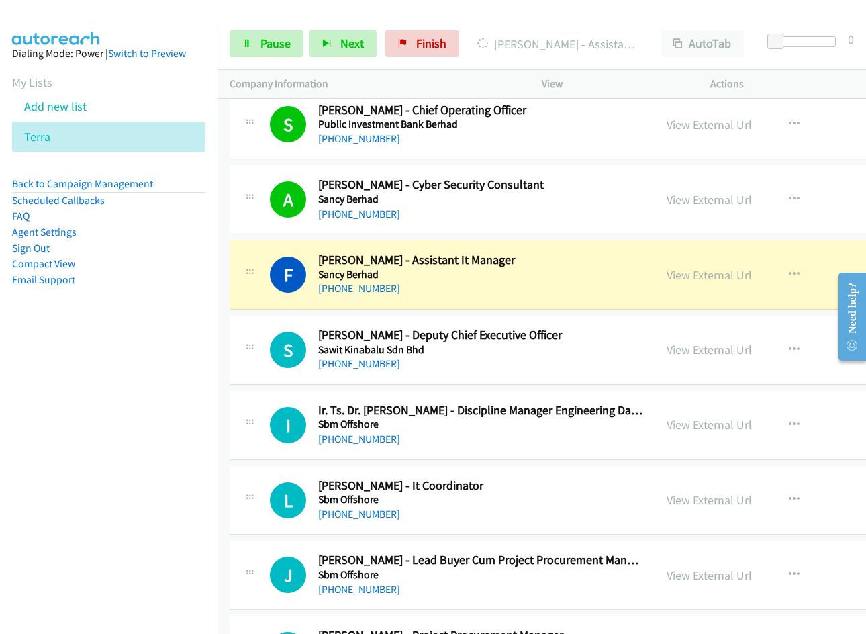
scroll to position [8395, 0]
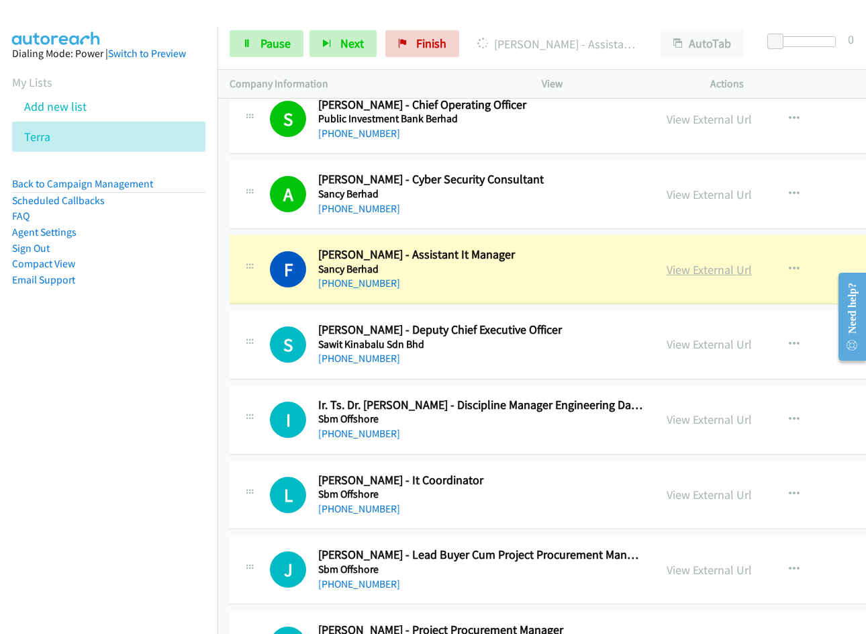
click at [676, 273] on link "View External Url" at bounding box center [709, 269] width 85 height 15
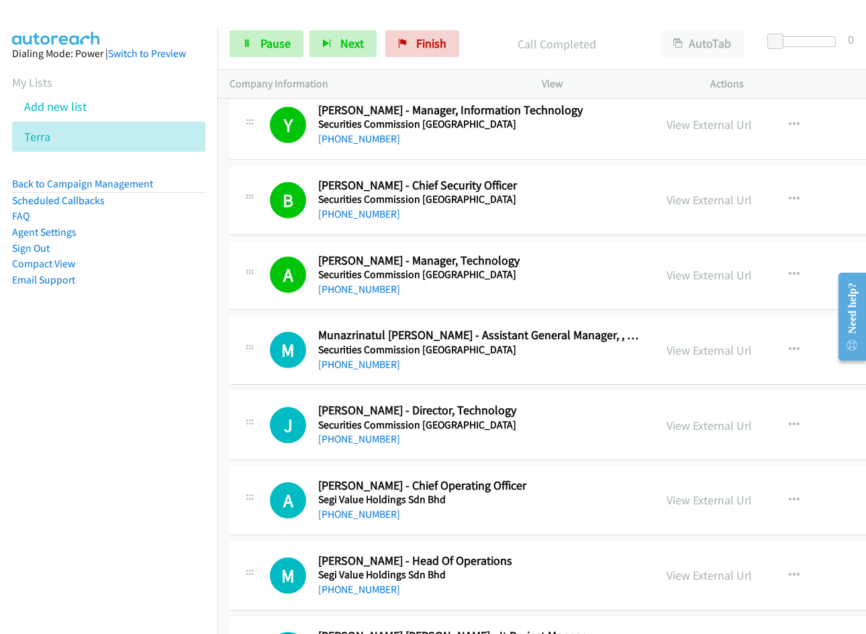
scroll to position [9067, 0]
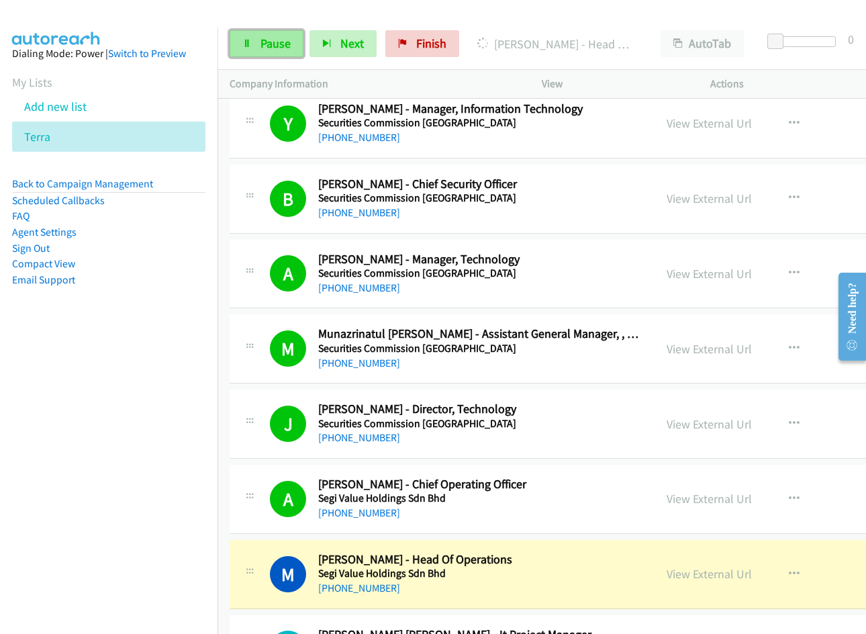
click at [273, 46] on span "Pause" at bounding box center [276, 43] width 30 height 15
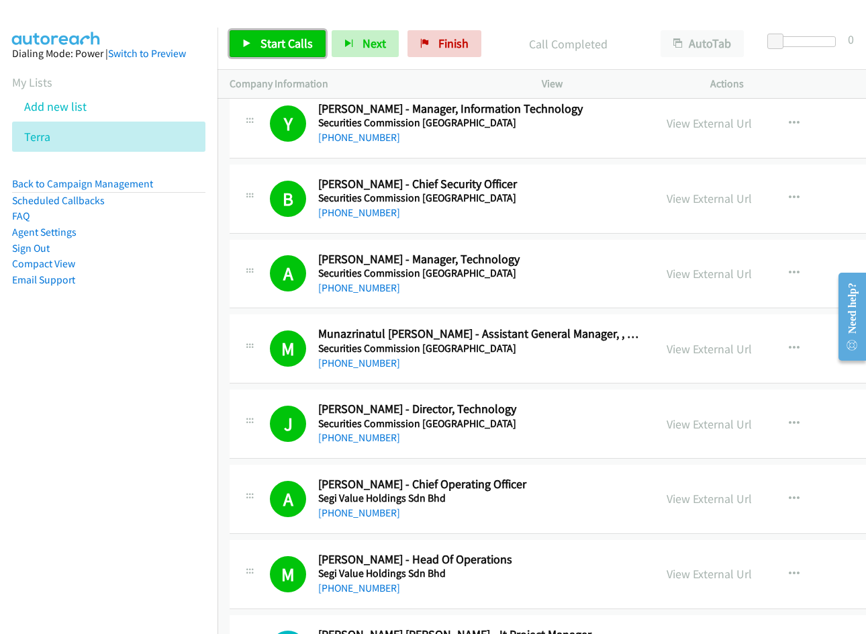
click at [293, 45] on span "Start Calls" at bounding box center [287, 43] width 52 height 15
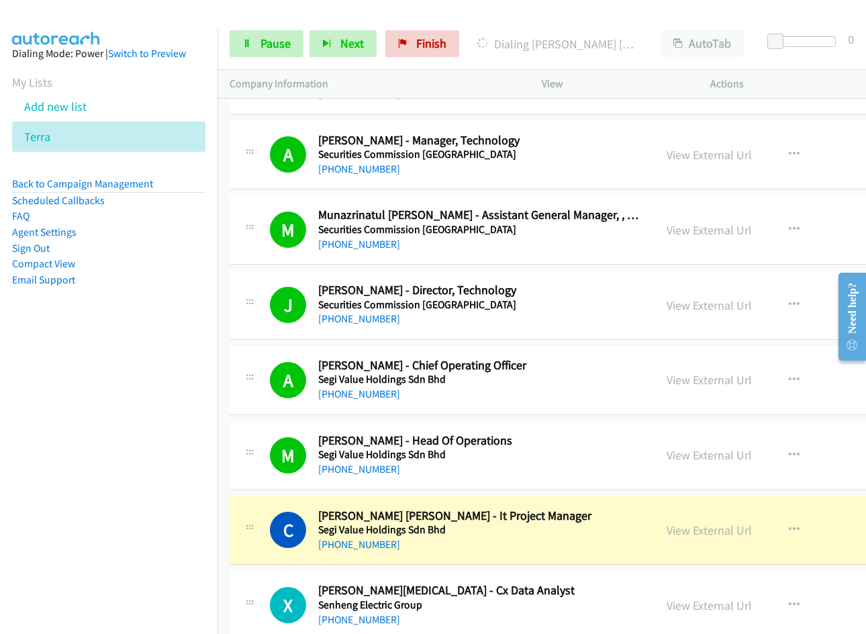
scroll to position [9201, 0]
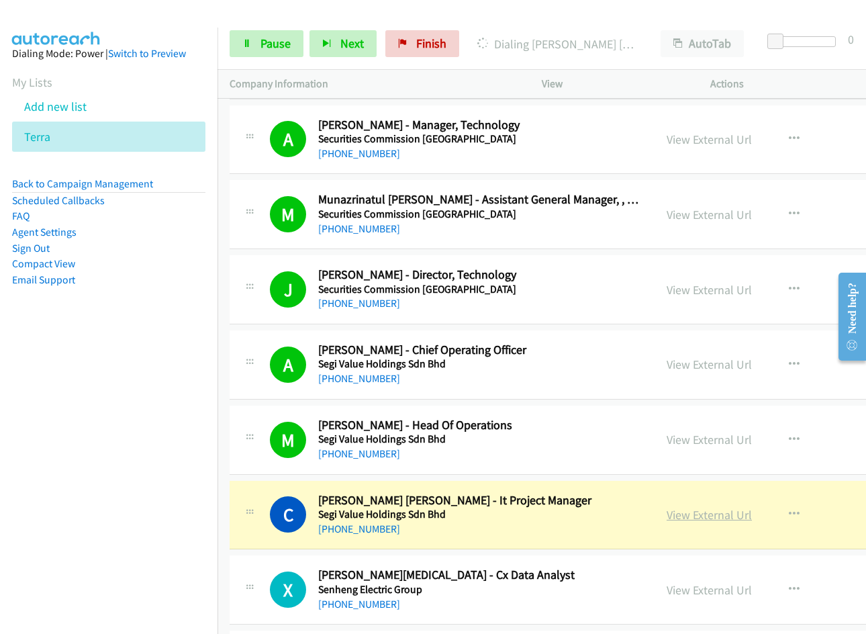
click at [676, 512] on link "View External Url" at bounding box center [709, 514] width 85 height 15
click at [274, 43] on span "Pause" at bounding box center [276, 43] width 30 height 15
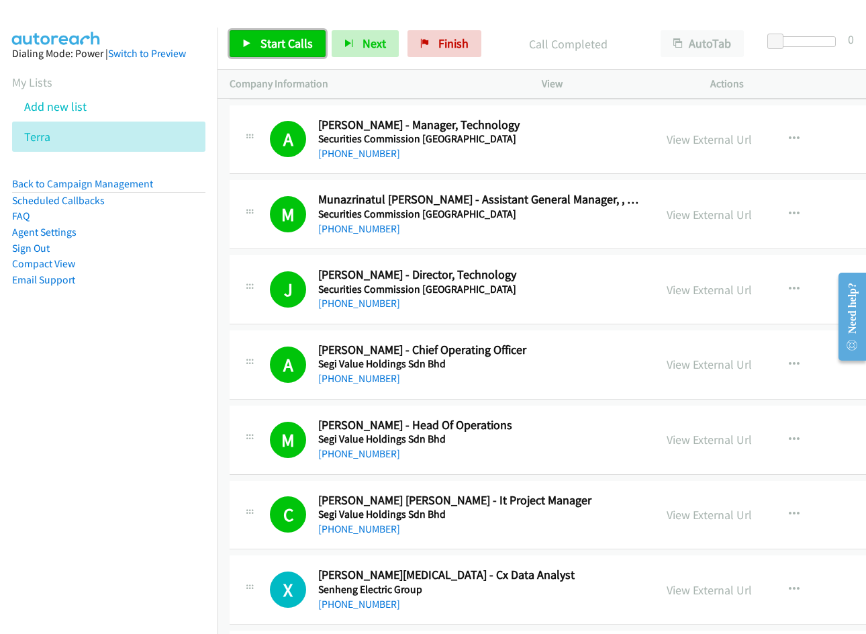
click at [267, 41] on span "Start Calls" at bounding box center [287, 43] width 52 height 15
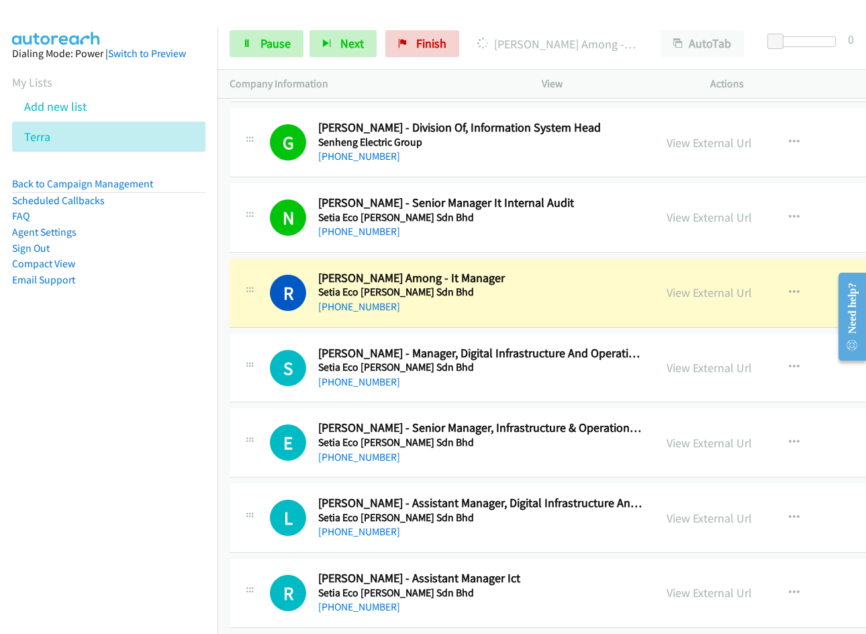
scroll to position [9739, 0]
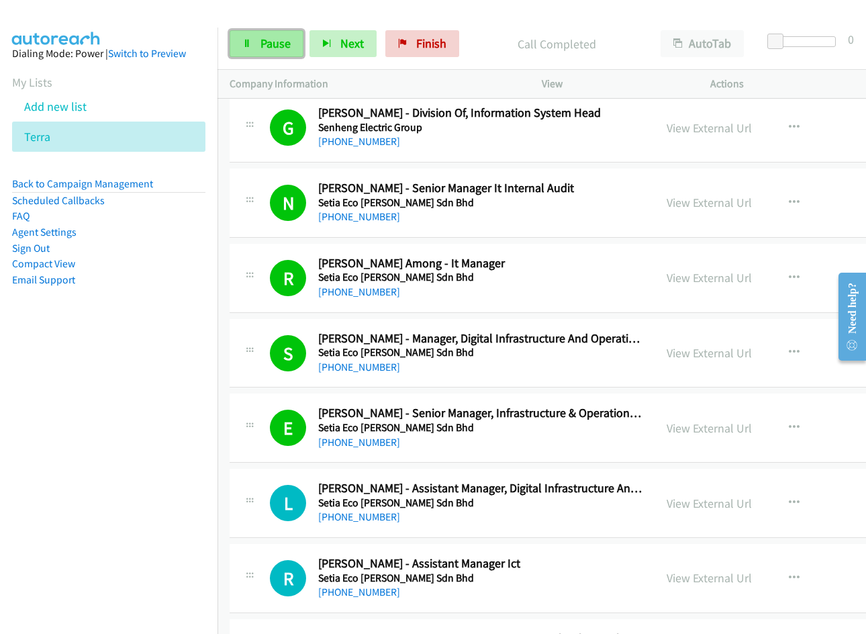
click at [249, 44] on icon at bounding box center [246, 44] width 9 height 9
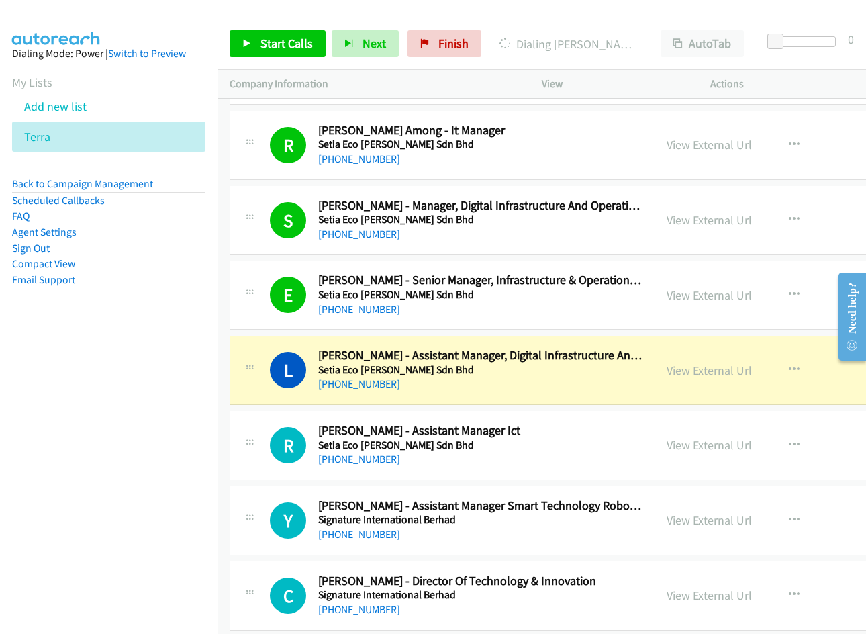
scroll to position [9873, 0]
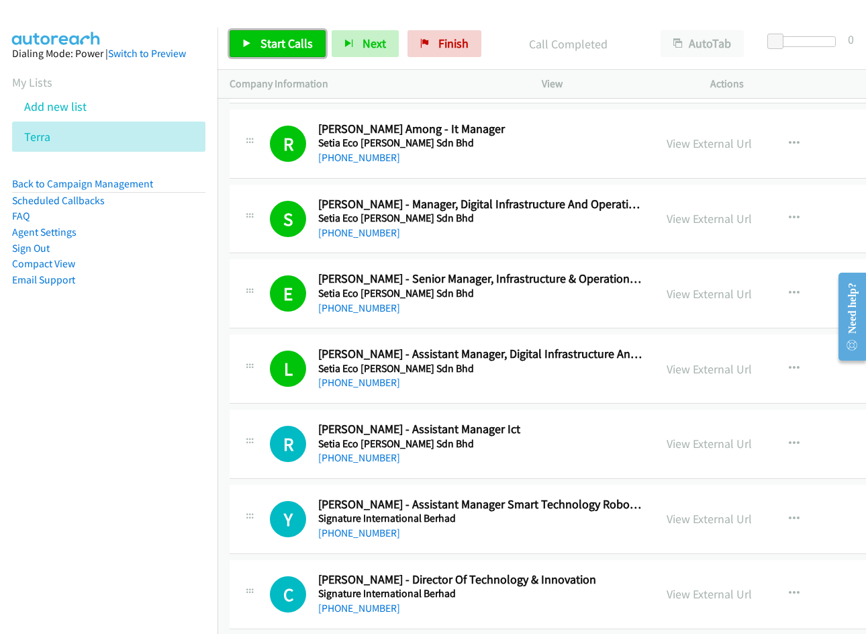
click at [271, 40] on span "Start Calls" at bounding box center [287, 43] width 52 height 15
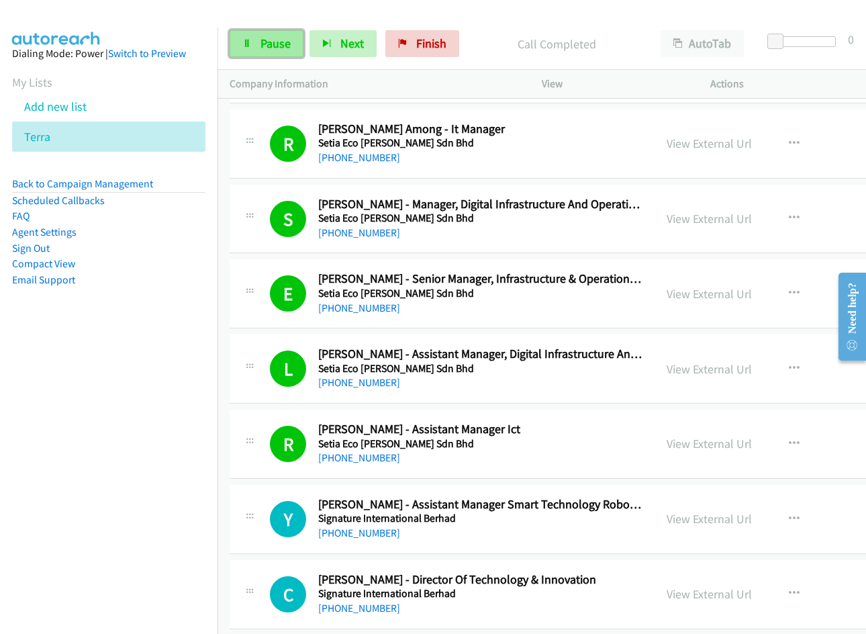
click at [265, 48] on span "Pause" at bounding box center [276, 43] width 30 height 15
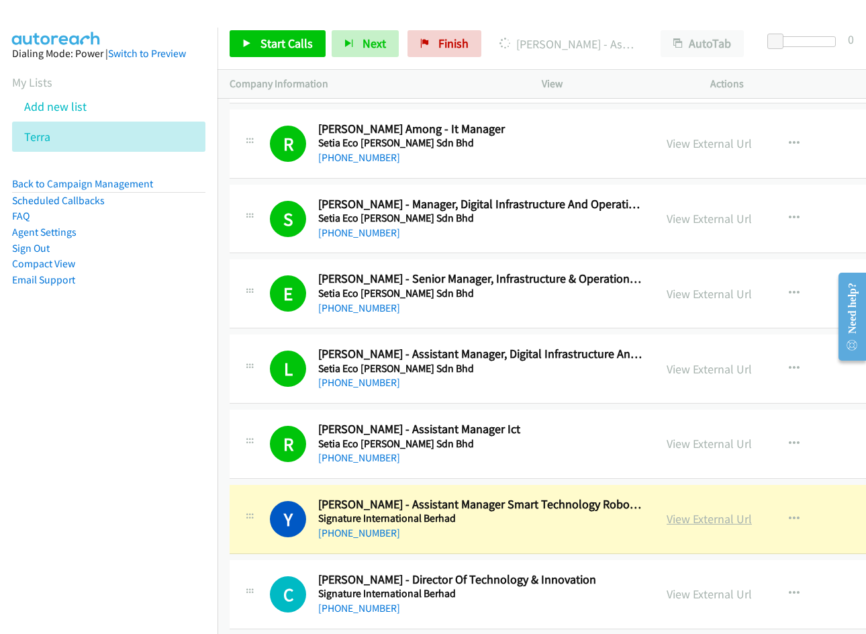
click at [688, 518] on link "View External Url" at bounding box center [709, 518] width 85 height 15
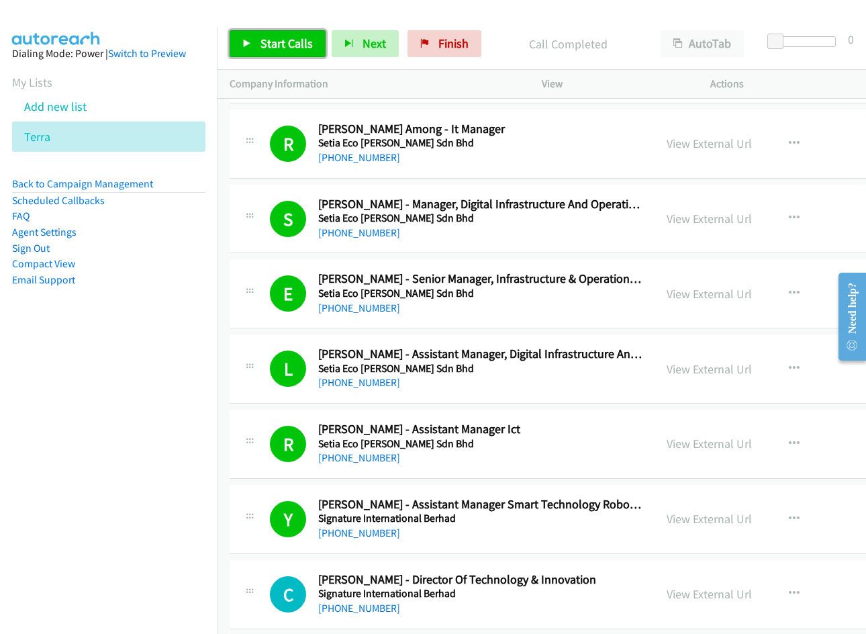
click at [251, 49] on link "Start Calls" at bounding box center [278, 43] width 96 height 27
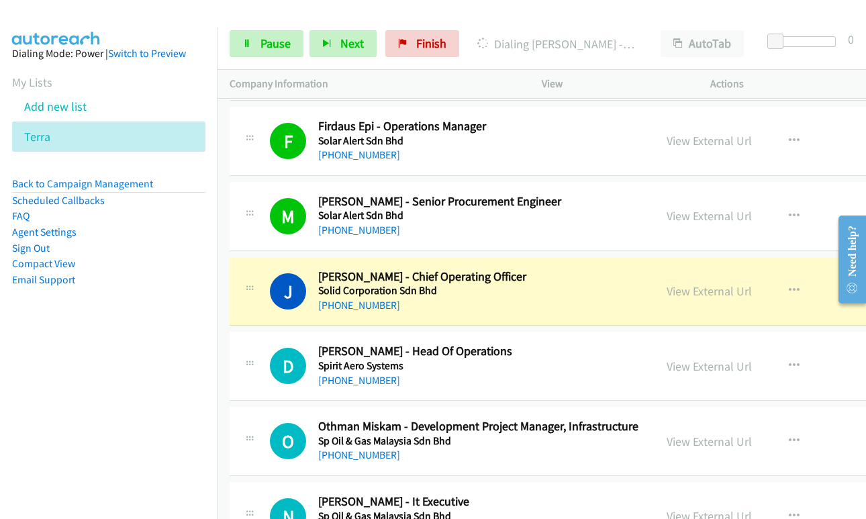
scroll to position [11015, 0]
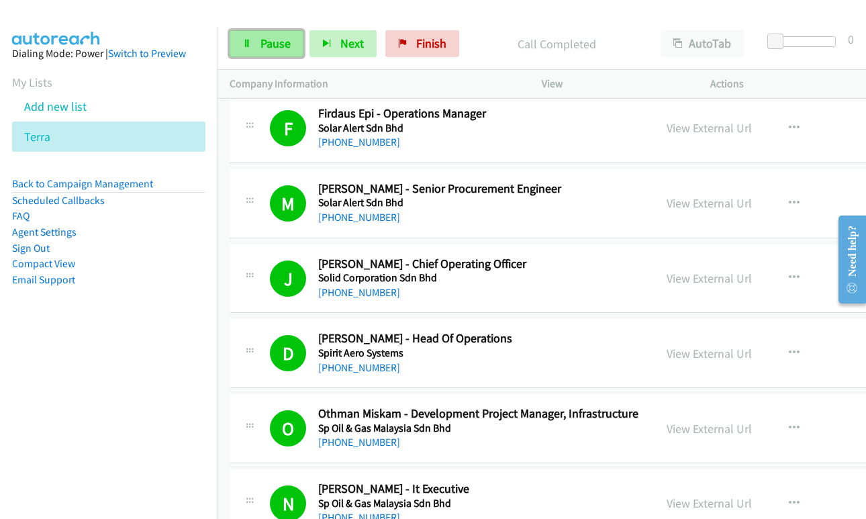
click at [265, 48] on span "Pause" at bounding box center [276, 43] width 30 height 15
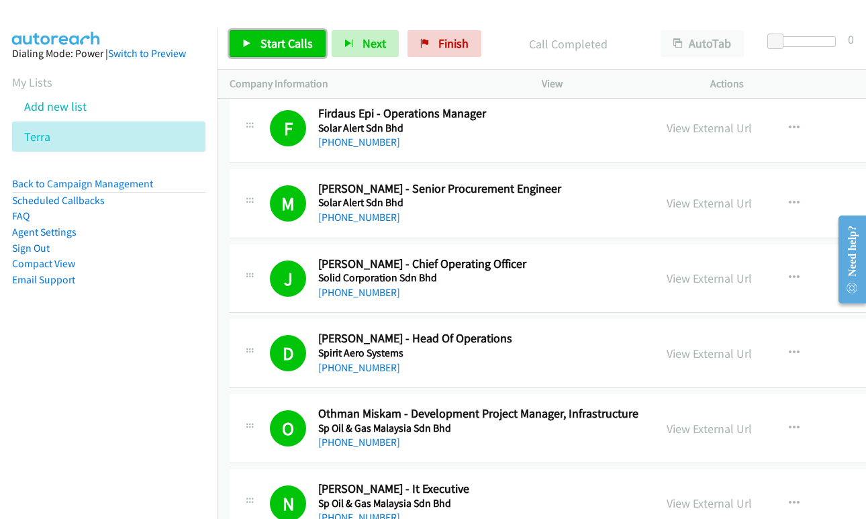
click at [241, 47] on link "Start Calls" at bounding box center [278, 43] width 96 height 27
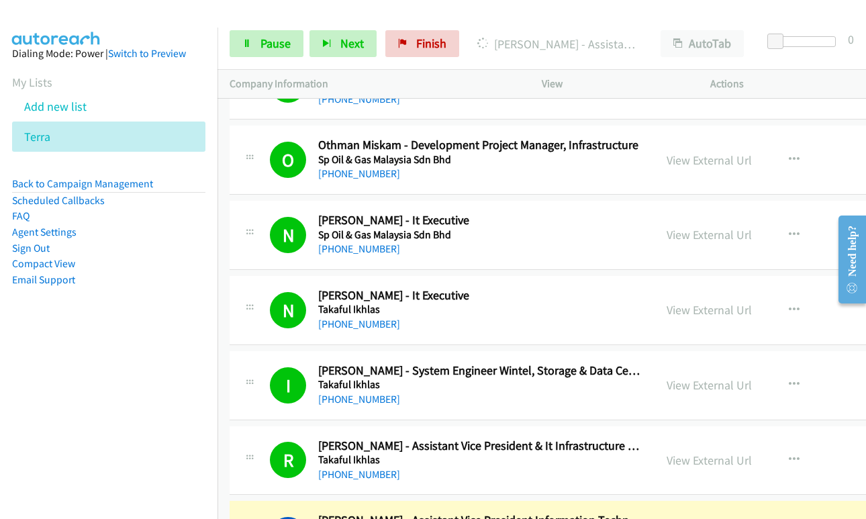
scroll to position [11485, 0]
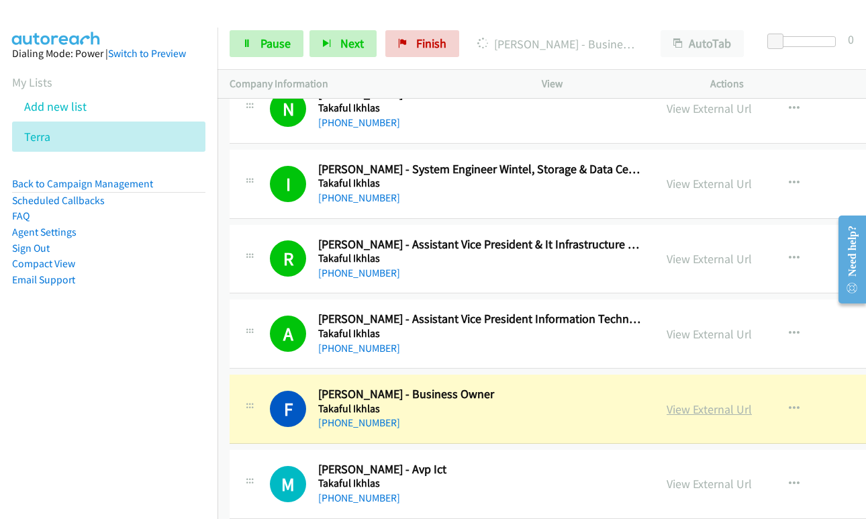
click at [688, 409] on link "View External Url" at bounding box center [709, 409] width 85 height 15
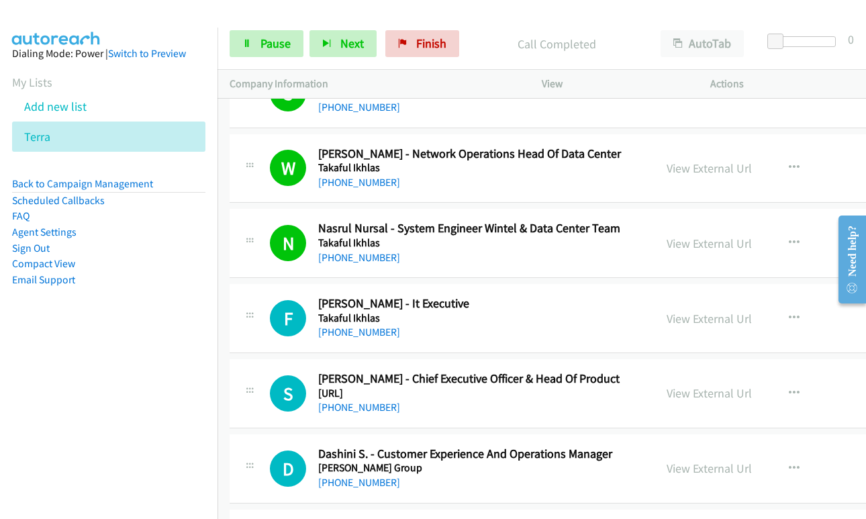
scroll to position [11955, 0]
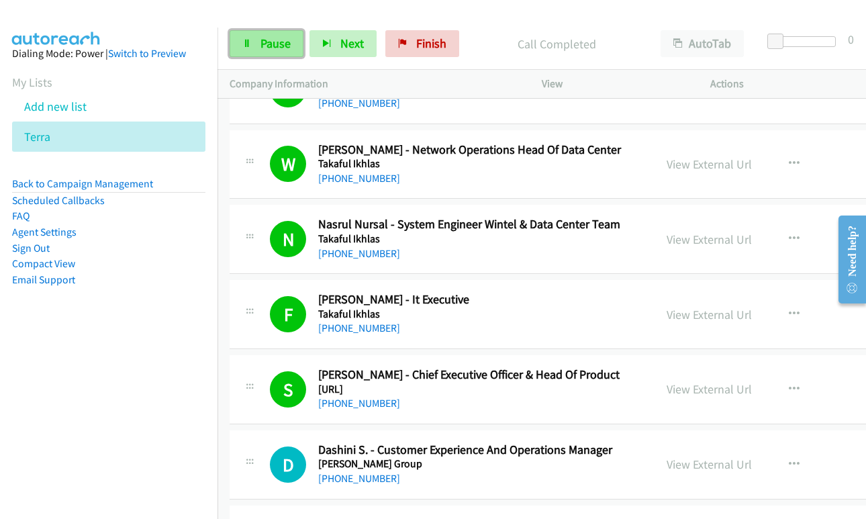
click at [261, 44] on span "Pause" at bounding box center [276, 43] width 30 height 15
click at [271, 46] on span "Pause" at bounding box center [276, 43] width 30 height 15
click at [248, 43] on icon at bounding box center [246, 44] width 9 height 9
click at [261, 46] on span "Pause" at bounding box center [276, 43] width 30 height 15
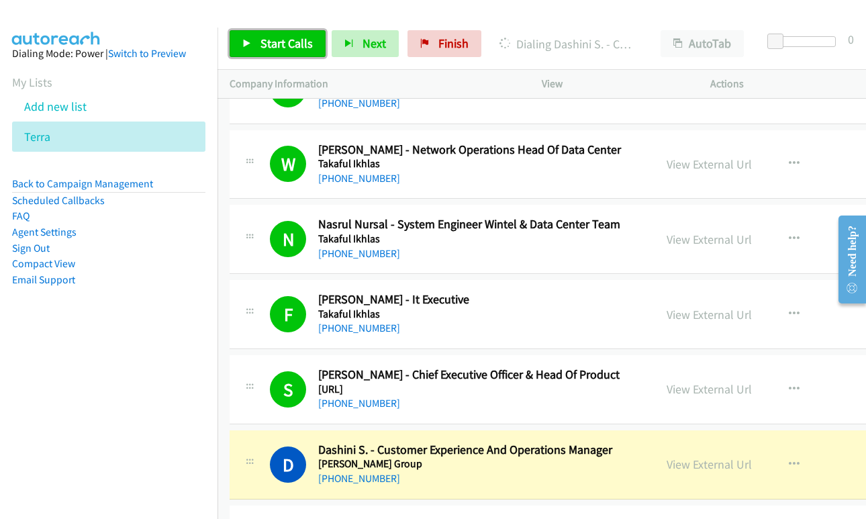
click at [302, 46] on span "Start Calls" at bounding box center [287, 43] width 52 height 15
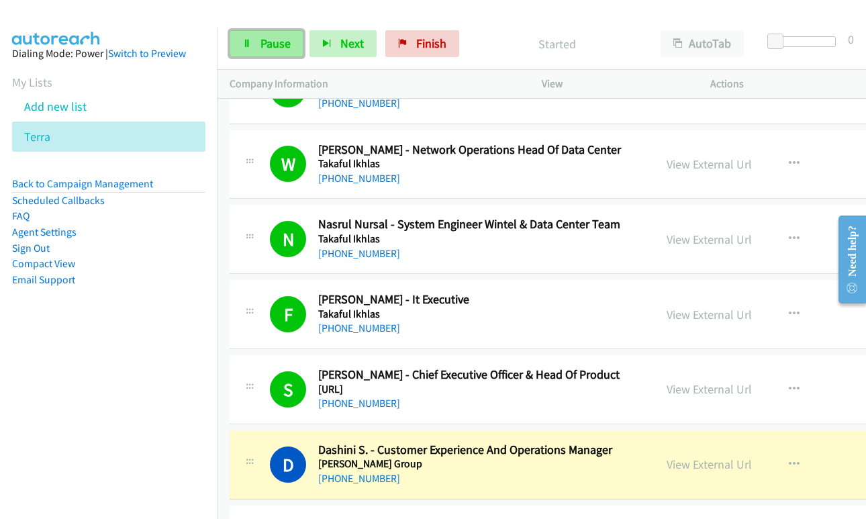
click at [264, 45] on span "Pause" at bounding box center [276, 43] width 30 height 15
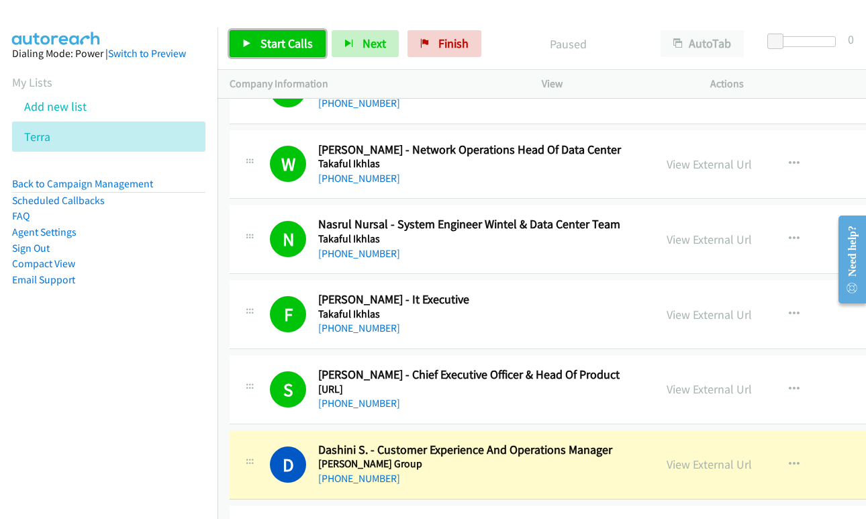
click at [278, 42] on span "Start Calls" at bounding box center [287, 43] width 52 height 15
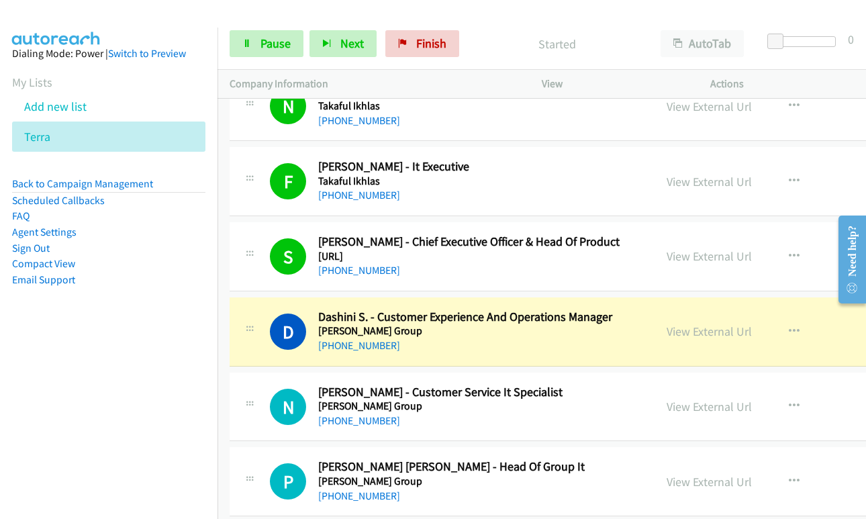
scroll to position [12089, 0]
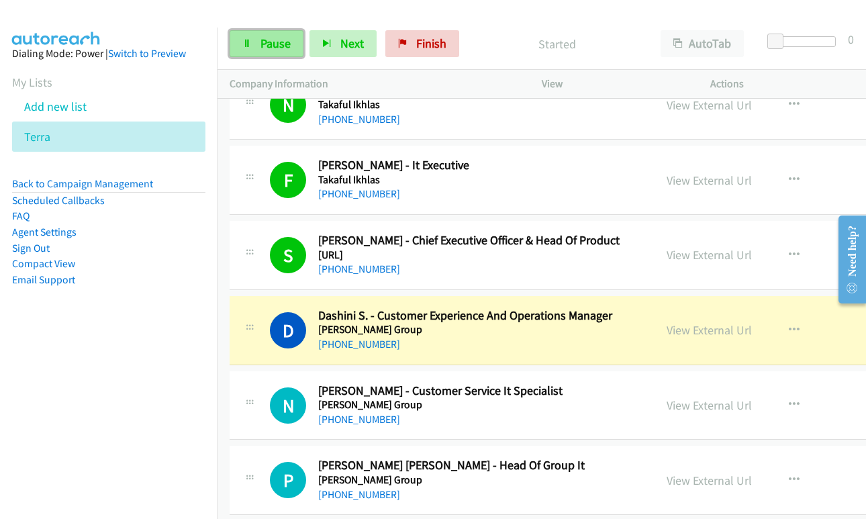
click at [263, 48] on span "Pause" at bounding box center [276, 43] width 30 height 15
